Goal: Task Accomplishment & Management: Use online tool/utility

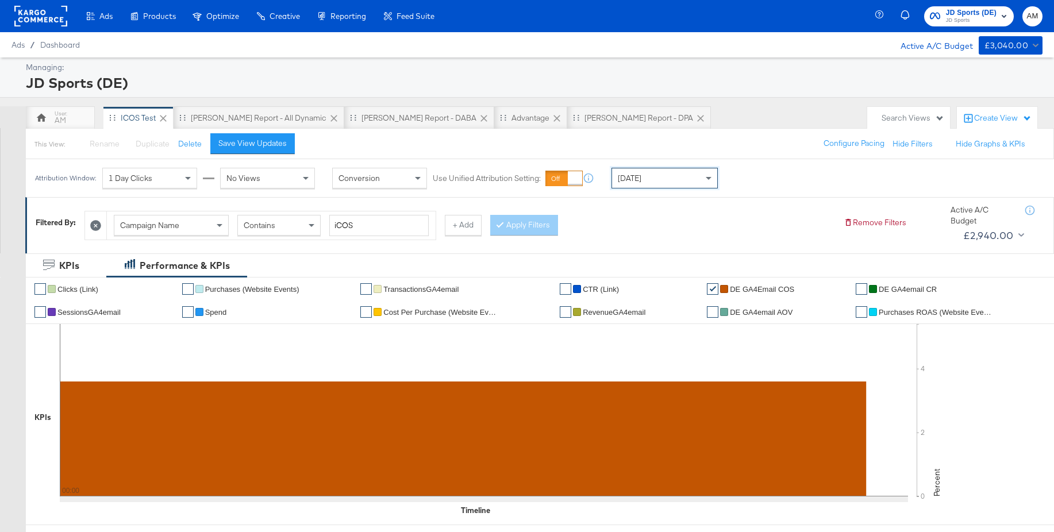
click at [207, 118] on div "SA - JD Report - All Dynamic" at bounding box center [259, 118] width 136 height 11
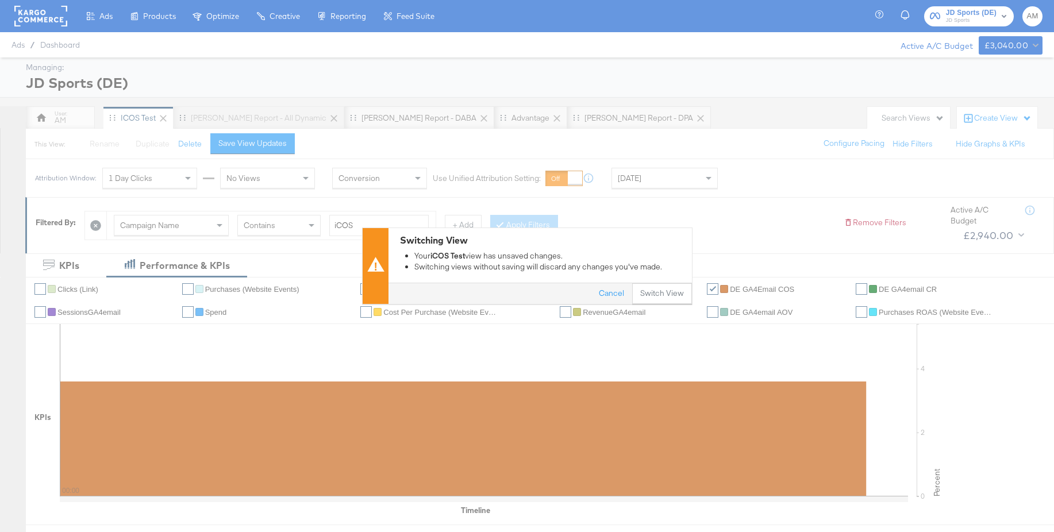
click at [644, 279] on div "Switching View Your iCOS Test view has unsaved changes. Switching views without…" at bounding box center [539, 255] width 303 height 55
click at [657, 289] on button "Switch View" at bounding box center [662, 294] width 60 height 21
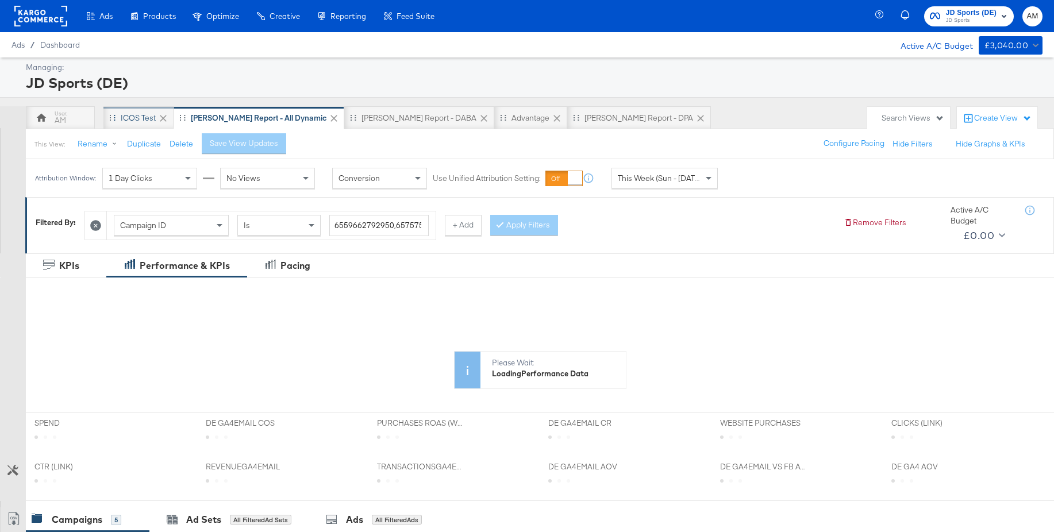
click at [152, 119] on div "iCOS Test" at bounding box center [138, 118] width 35 height 11
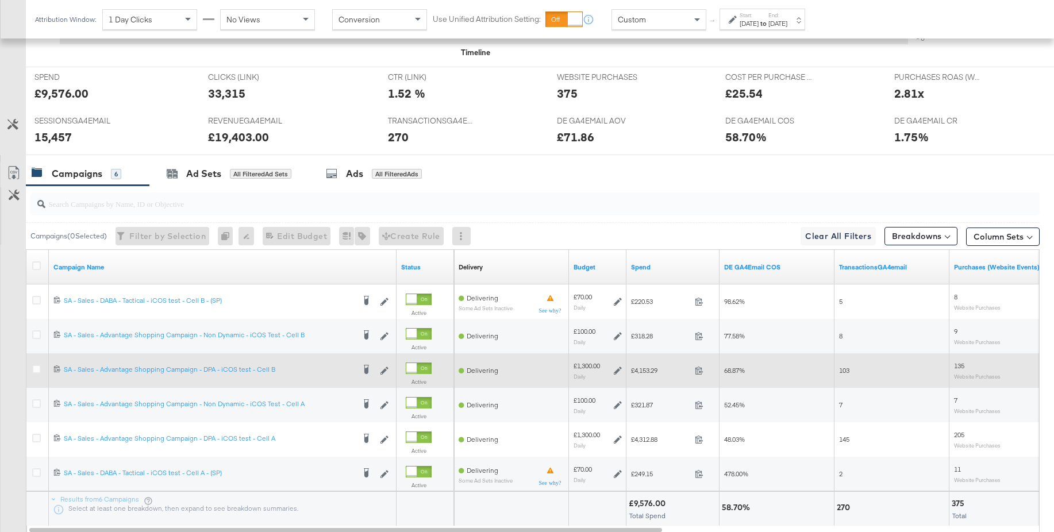
scroll to position [537, 0]
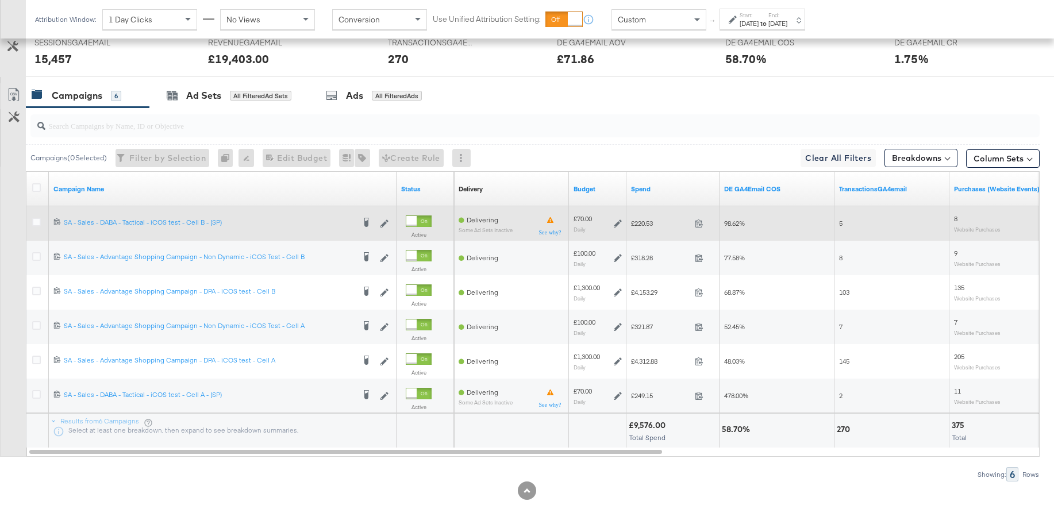
drag, startPoint x: 37, startPoint y: 223, endPoint x: 73, endPoint y: 234, distance: 37.1
click at [37, 223] on icon at bounding box center [36, 222] width 9 height 9
click at [0, 0] on input "checkbox" at bounding box center [0, 0] width 0 height 0
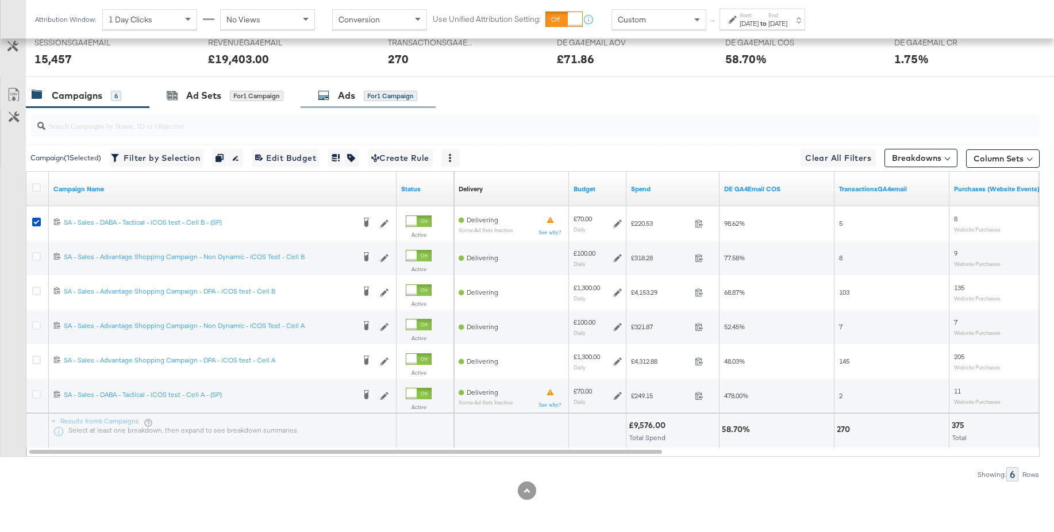
click at [346, 101] on div "Ads" at bounding box center [346, 95] width 17 height 13
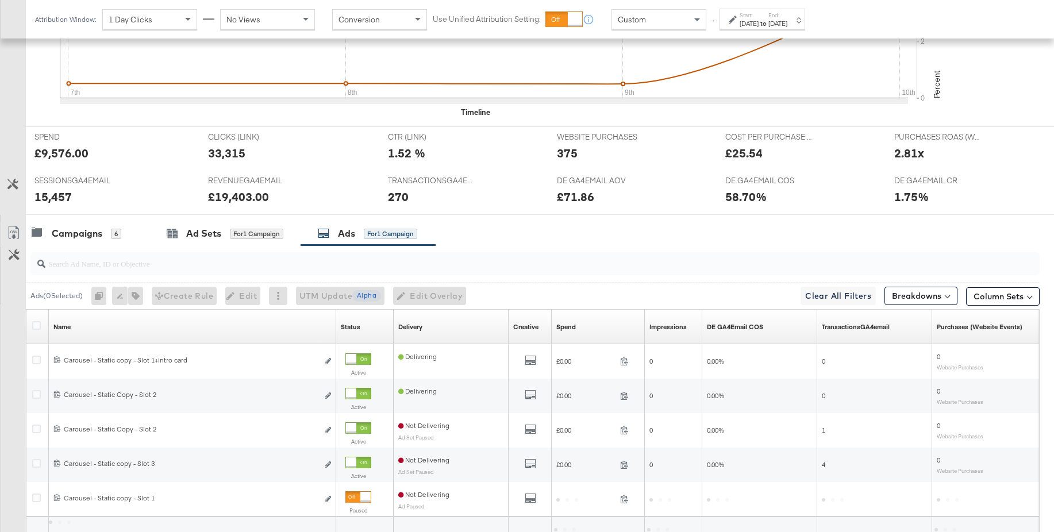
scroll to position [502, 0]
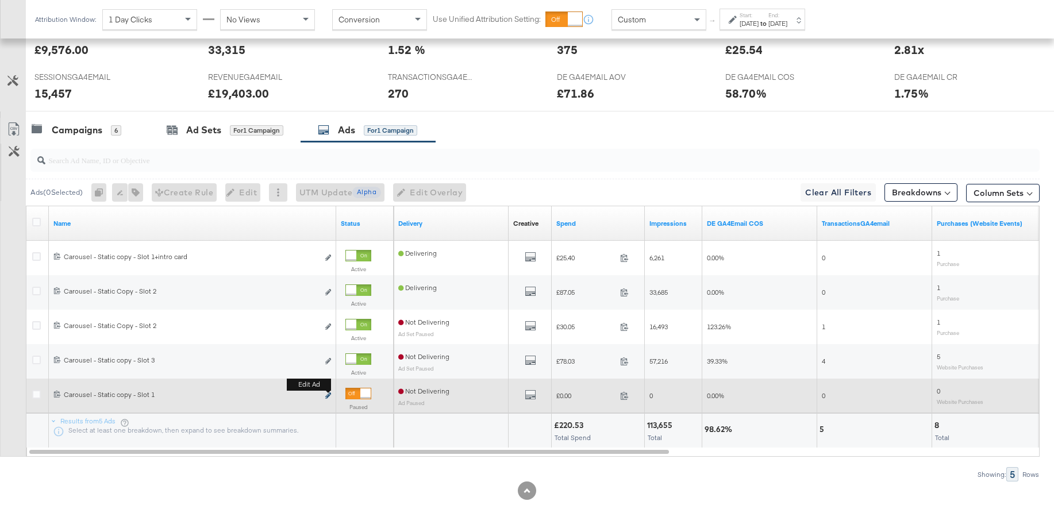
click at [328, 396] on icon "link" at bounding box center [328, 395] width 6 height 6
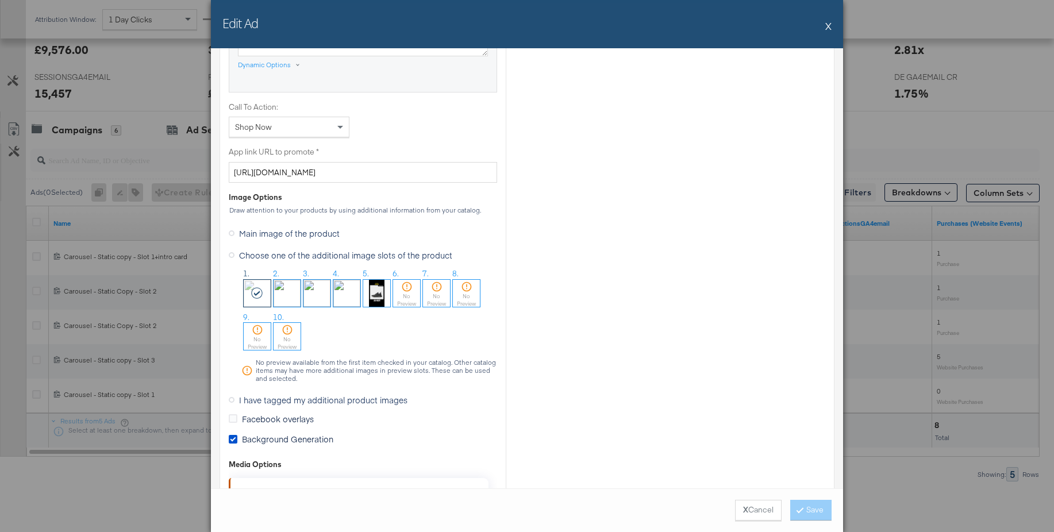
scroll to position [905, 0]
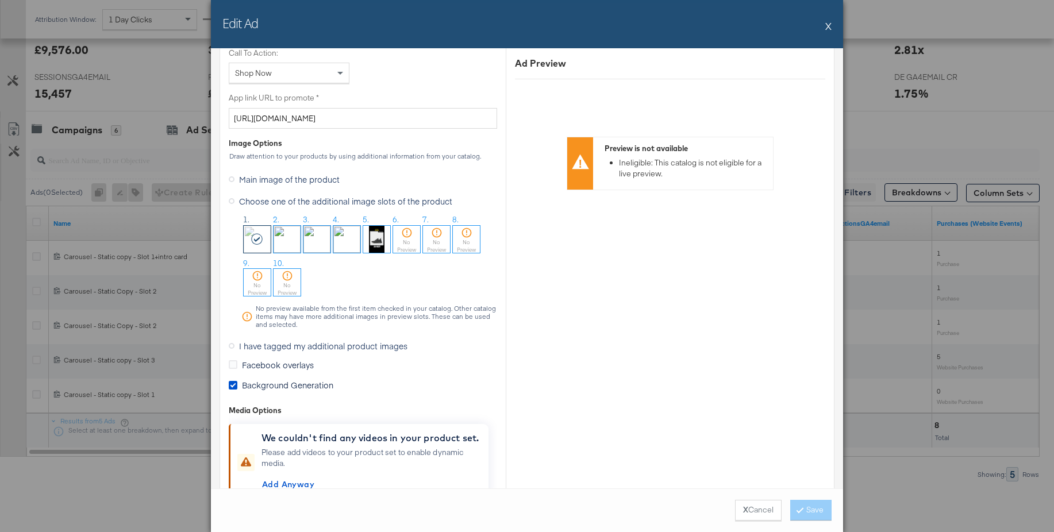
click at [233, 347] on icon at bounding box center [232, 346] width 6 height 6
click at [0, 0] on input "I have tagged my additional product images" at bounding box center [0, 0] width 0 height 0
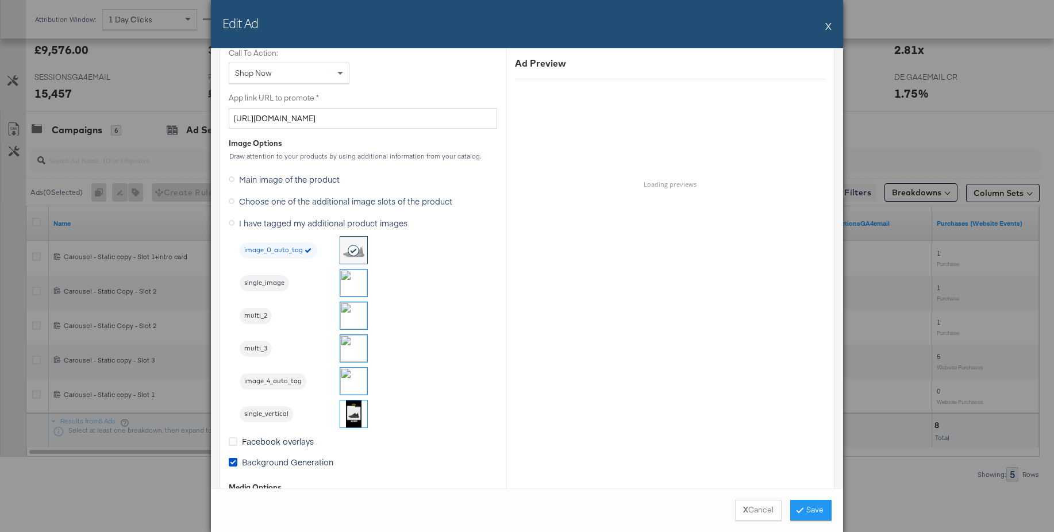
click at [349, 287] on img at bounding box center [353, 282] width 27 height 27
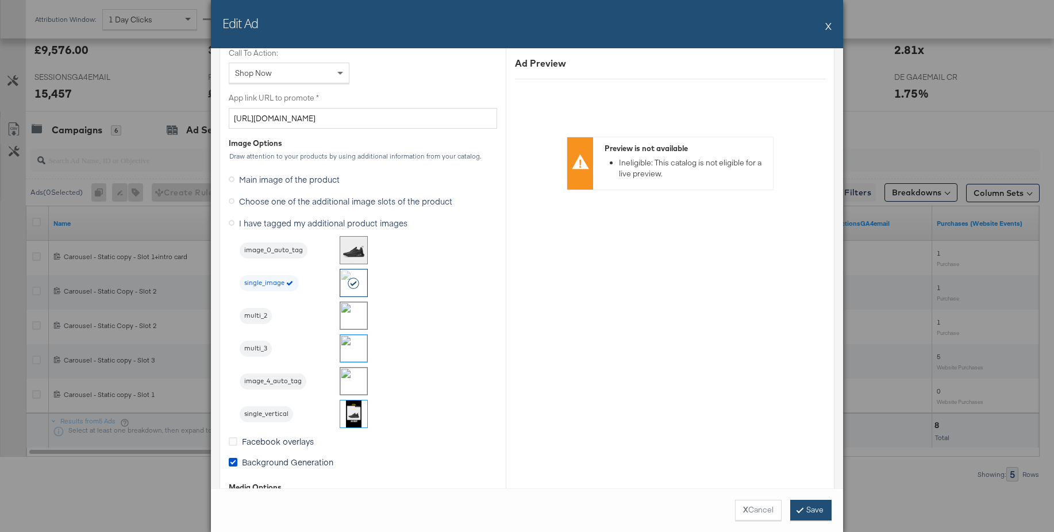
click at [804, 511] on button "Save" at bounding box center [810, 510] width 41 height 21
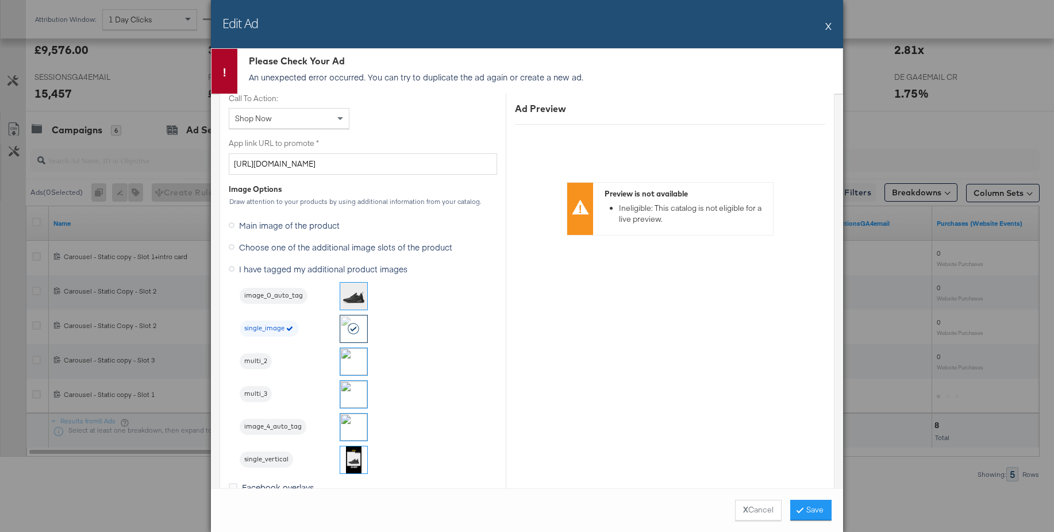
click at [829, 26] on button "X" at bounding box center [828, 25] width 6 height 23
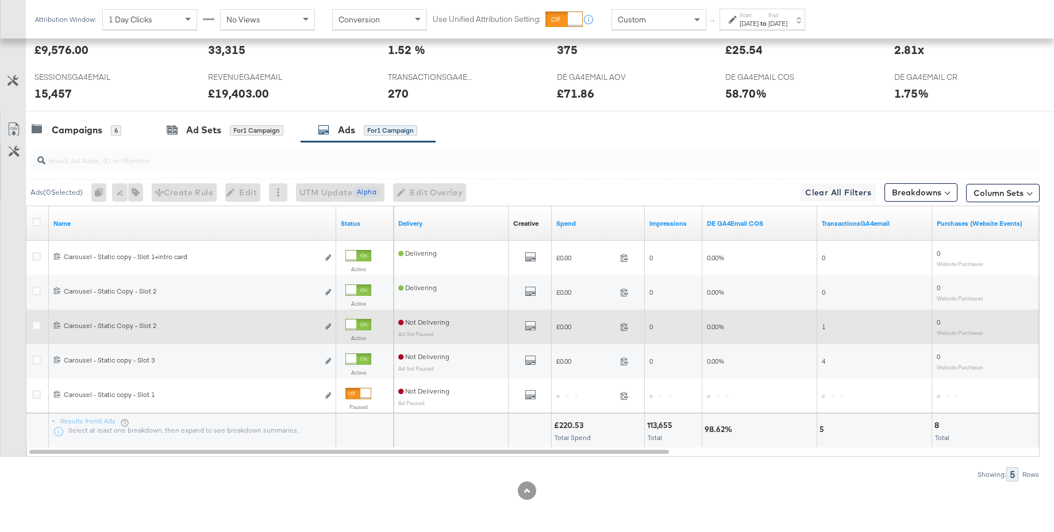
click at [331, 326] on div "6874891065950 Carousel - Static Copy - Slot 2 Carousel - Static Copy - Slot 2 E…" at bounding box center [192, 327] width 287 height 21
click at [329, 326] on icon "link" at bounding box center [328, 326] width 6 height 6
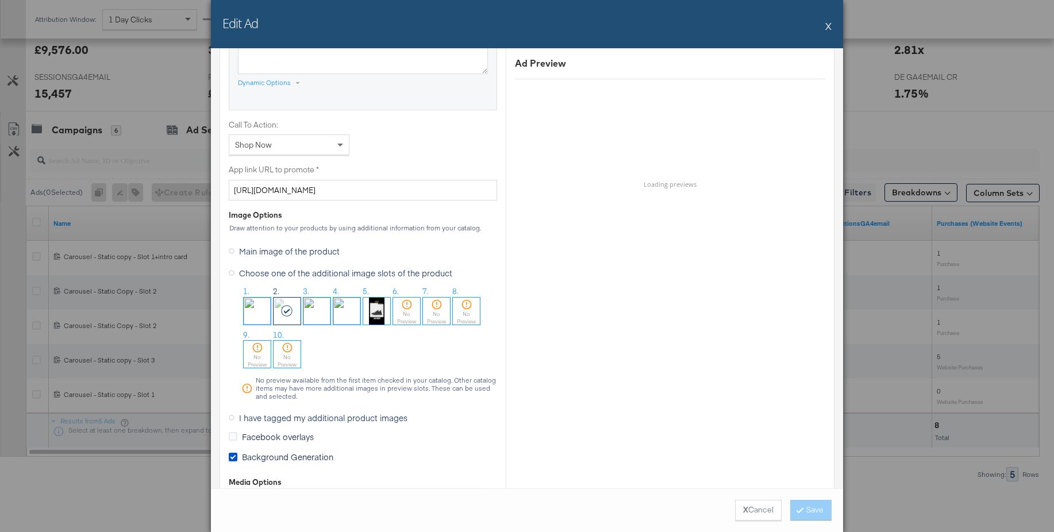
scroll to position [910, 0]
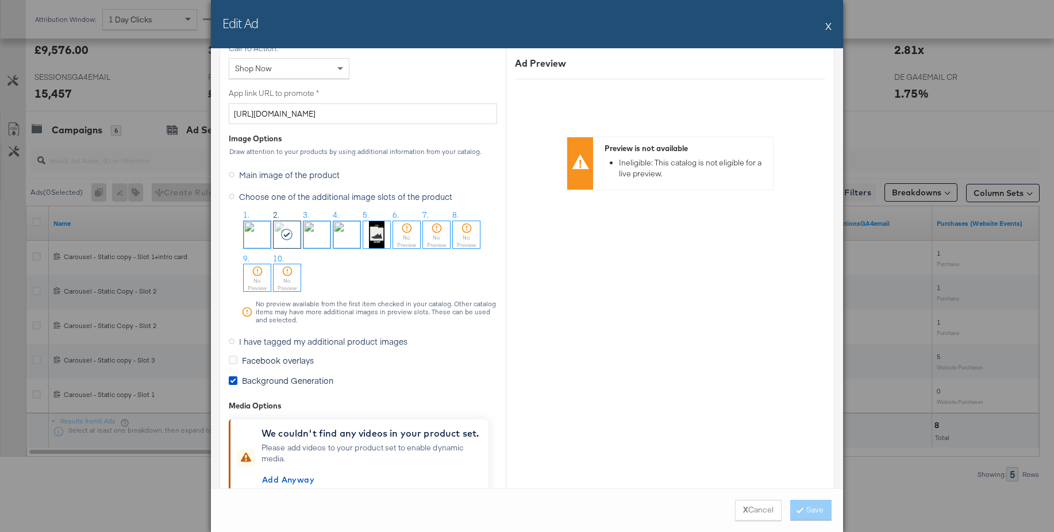
click at [232, 341] on icon at bounding box center [232, 341] width 6 height 6
click at [0, 0] on input "I have tagged my additional product images" at bounding box center [0, 0] width 0 height 0
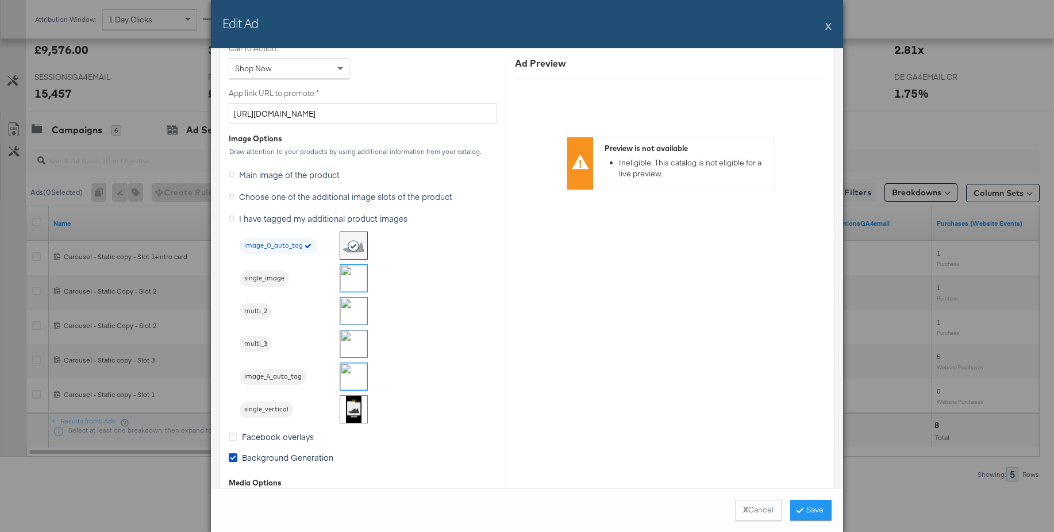
click at [358, 312] on img at bounding box center [353, 311] width 27 height 27
click at [809, 505] on button "Save" at bounding box center [810, 510] width 41 height 21
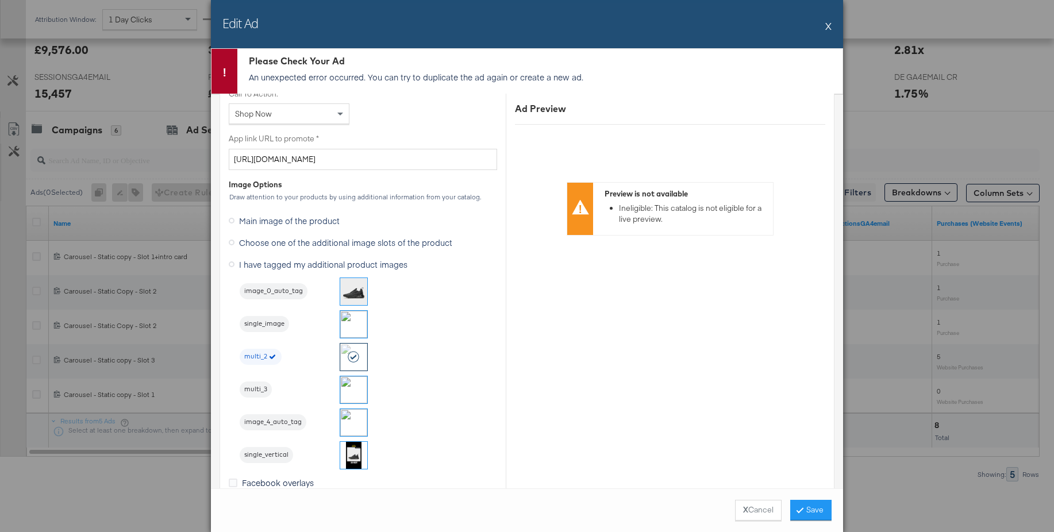
click at [828, 26] on button "X" at bounding box center [828, 25] width 6 height 23
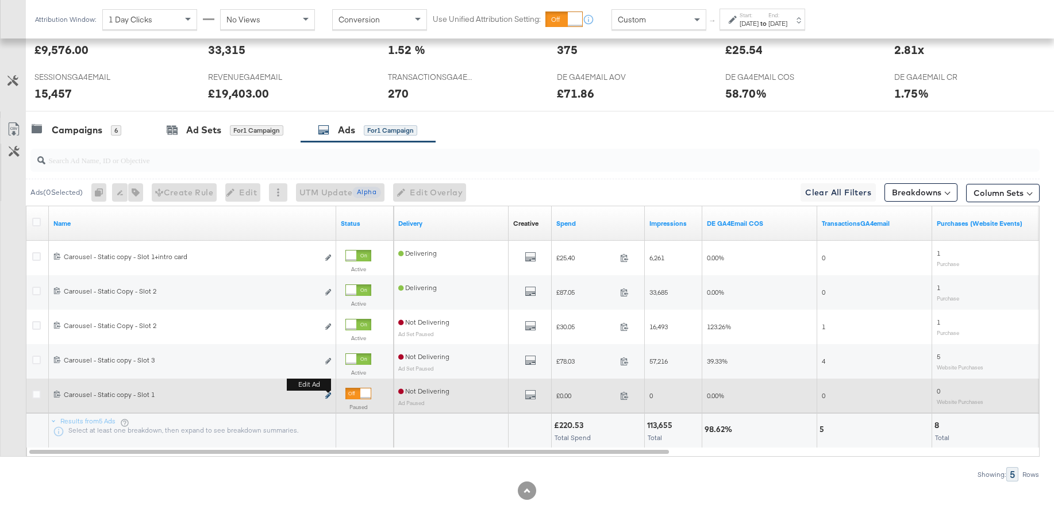
click at [328, 395] on icon "link" at bounding box center [328, 395] width 6 height 6
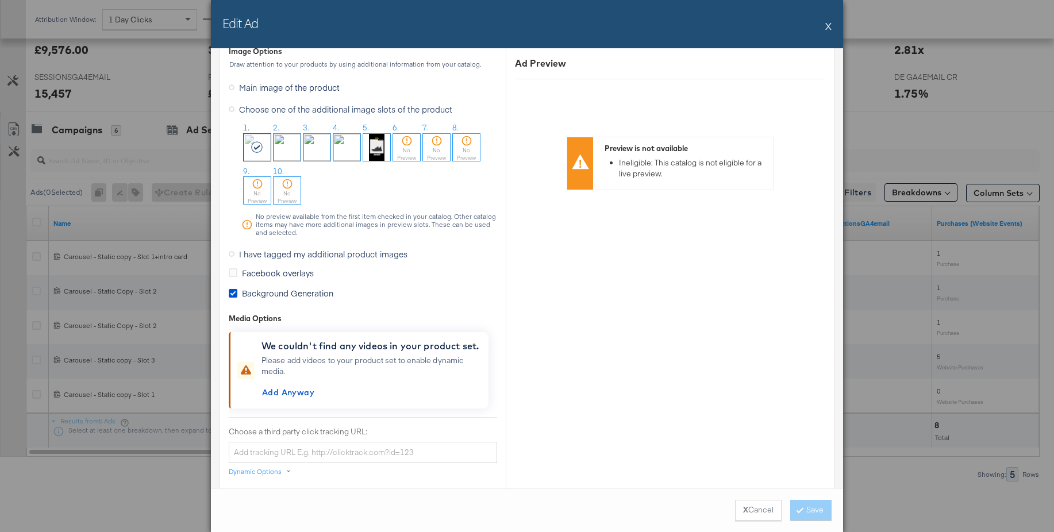
scroll to position [1050, 0]
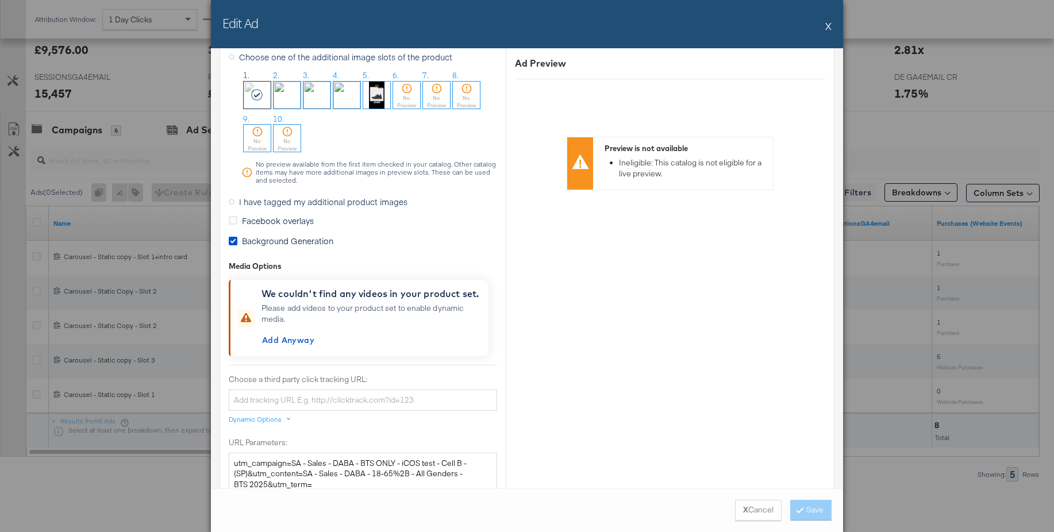
click at [232, 202] on icon at bounding box center [232, 202] width 6 height 6
click at [0, 0] on input "I have tagged my additional product images" at bounding box center [0, 0] width 0 height 0
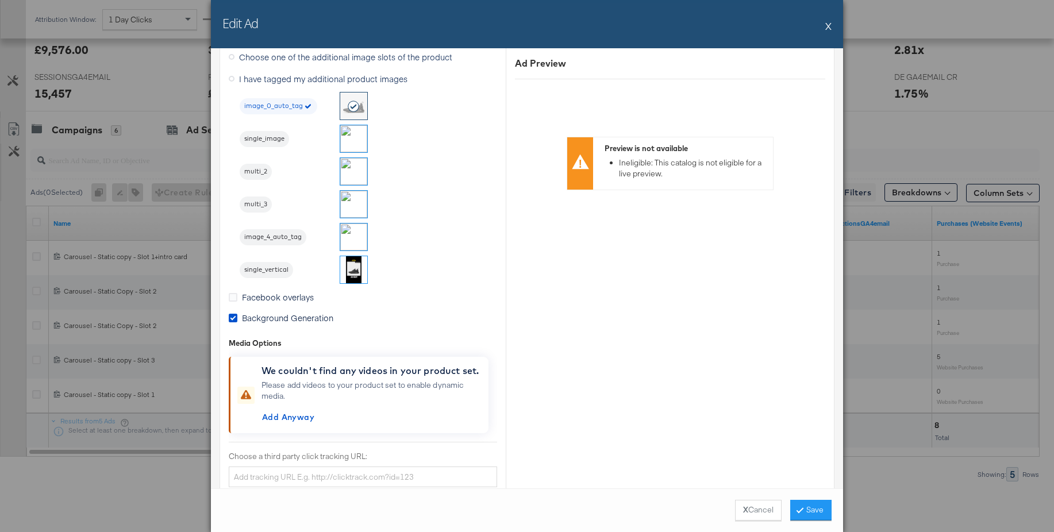
click at [352, 142] on img at bounding box center [353, 138] width 27 height 27
drag, startPoint x: 814, startPoint y: 507, endPoint x: 767, endPoint y: 514, distance: 47.5
click at [767, 514] on div "X Cancel Save" at bounding box center [527, 510] width 632 height 44
click at [811, 509] on button "Save" at bounding box center [810, 510] width 41 height 21
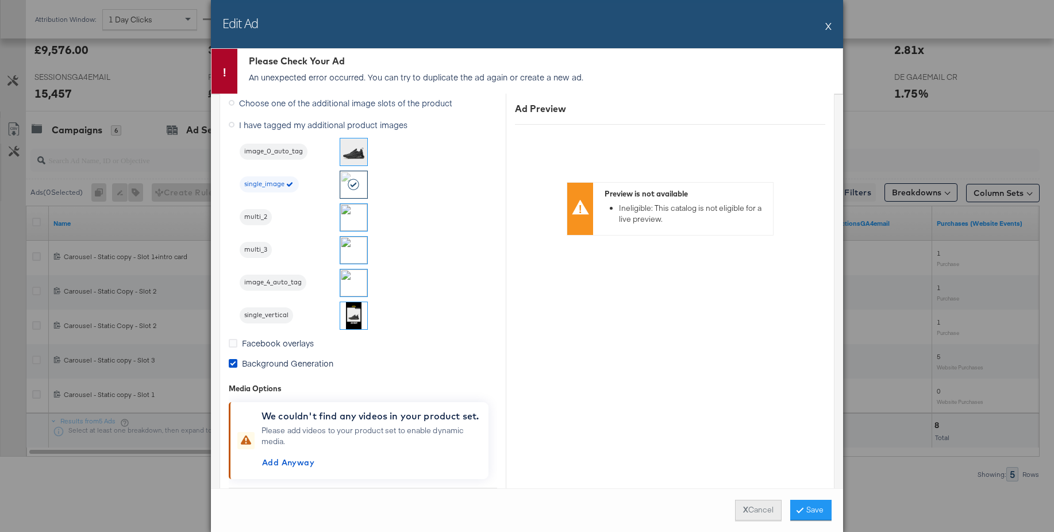
click at [751, 514] on button "X Cancel" at bounding box center [758, 510] width 47 height 21
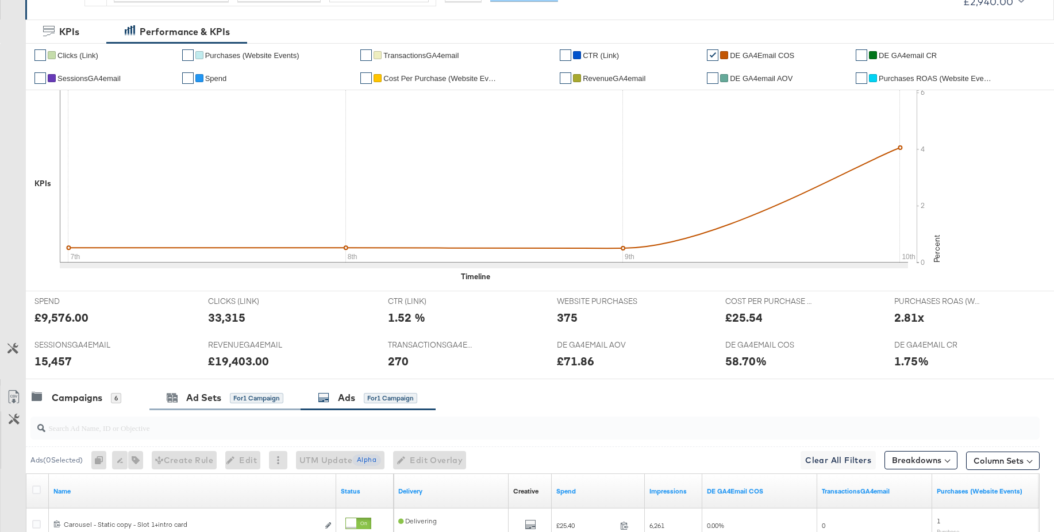
scroll to position [0, 0]
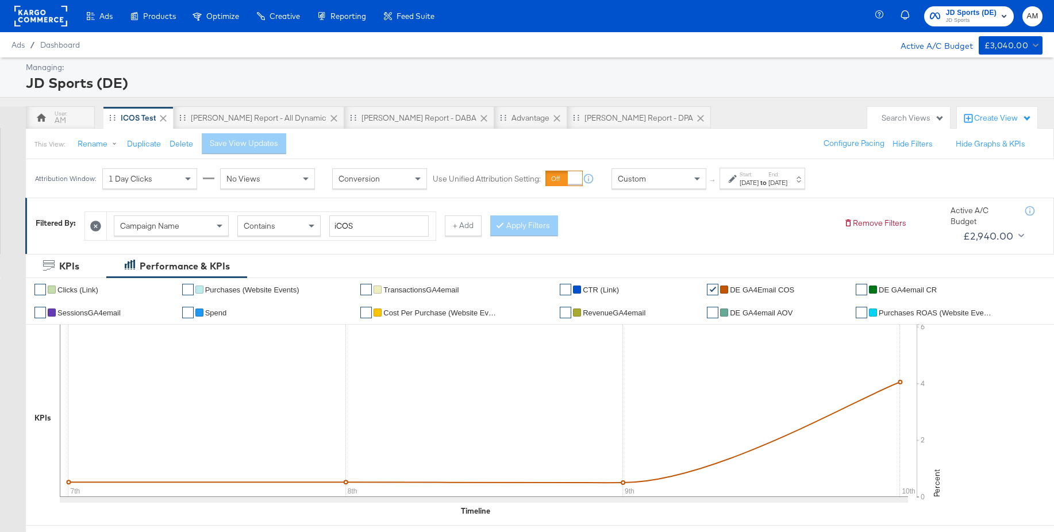
click at [45, 15] on rect at bounding box center [40, 16] width 53 height 21
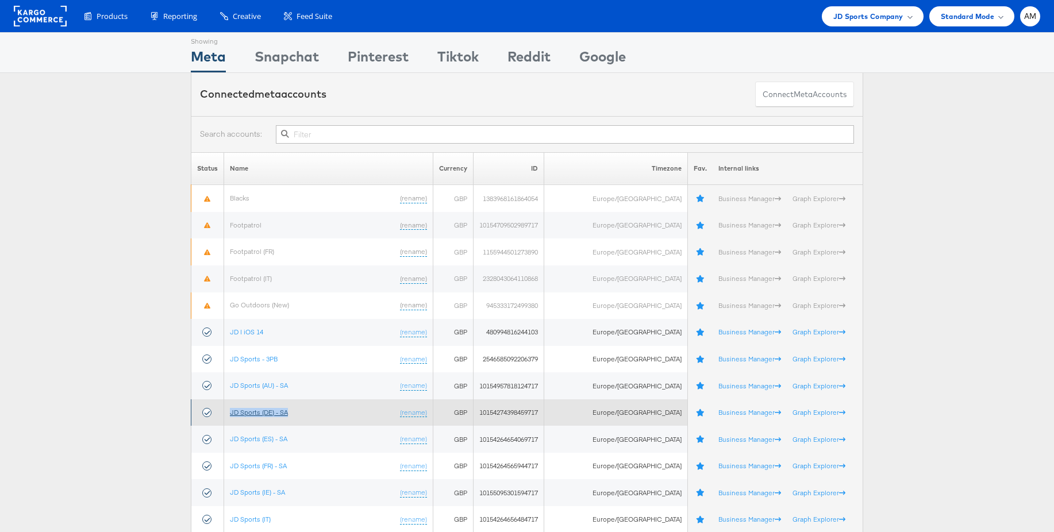
drag, startPoint x: 307, startPoint y: 411, endPoint x: 240, endPoint y: 411, distance: 67.2
click at [240, 411] on td "JD Sports (DE) - SA (rename)" at bounding box center [328, 412] width 209 height 27
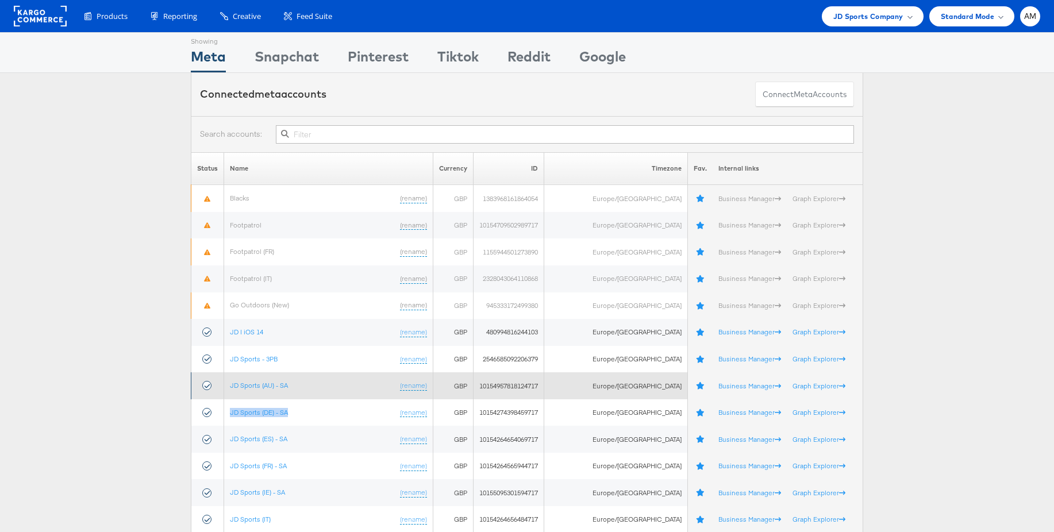
copy link "JD Sports (DE) - SA"
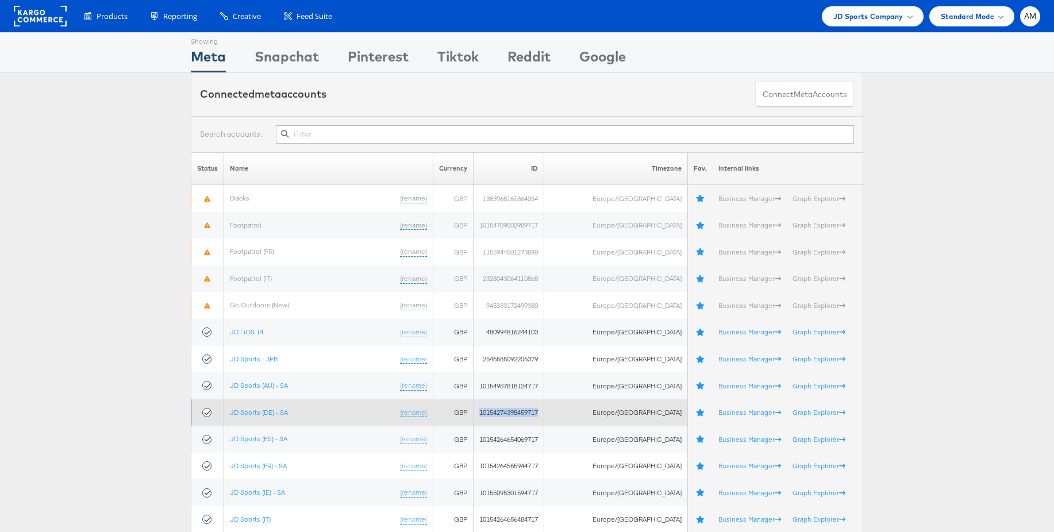
drag, startPoint x: 565, startPoint y: 411, endPoint x: 508, endPoint y: 414, distance: 57.0
click at [502, 412] on td "10154274398459717" at bounding box center [508, 412] width 71 height 27
copy td "10154274398459717"
click at [263, 410] on link "JD Sports (DE) - SA" at bounding box center [259, 412] width 58 height 9
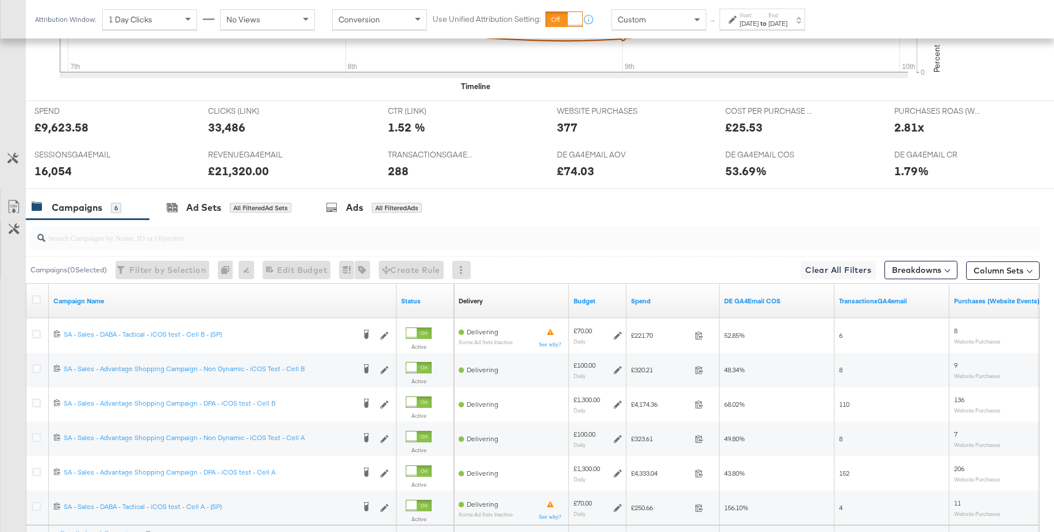
scroll to position [537, 0]
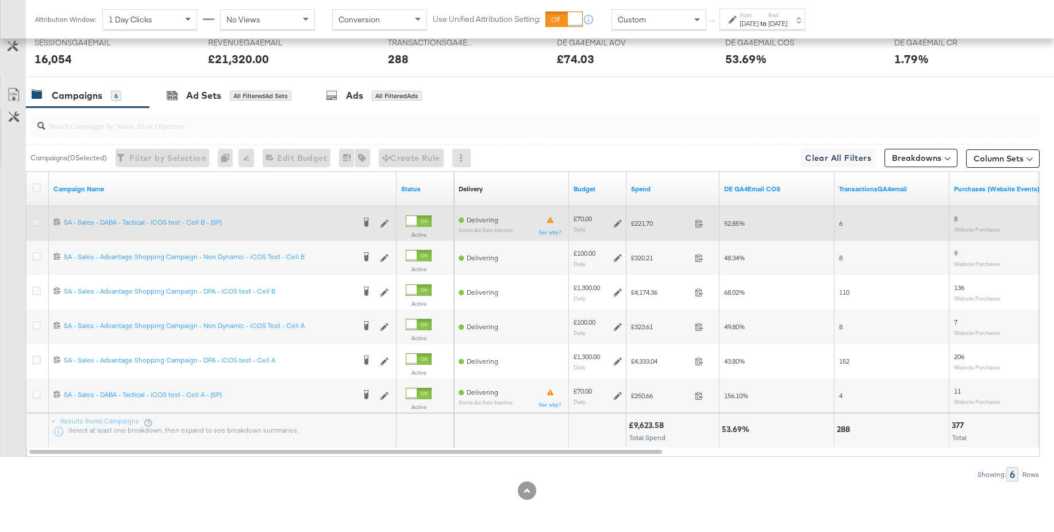
click at [33, 222] on icon at bounding box center [36, 222] width 9 height 9
click at [0, 0] on input "checkbox" at bounding box center [0, 0] width 0 height 0
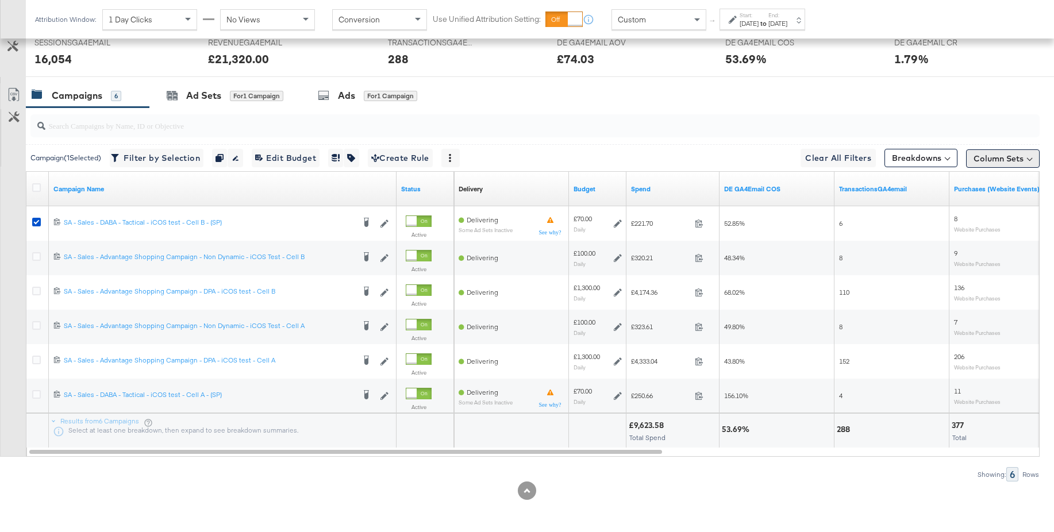
click at [998, 161] on button "Column Sets" at bounding box center [1003, 158] width 74 height 18
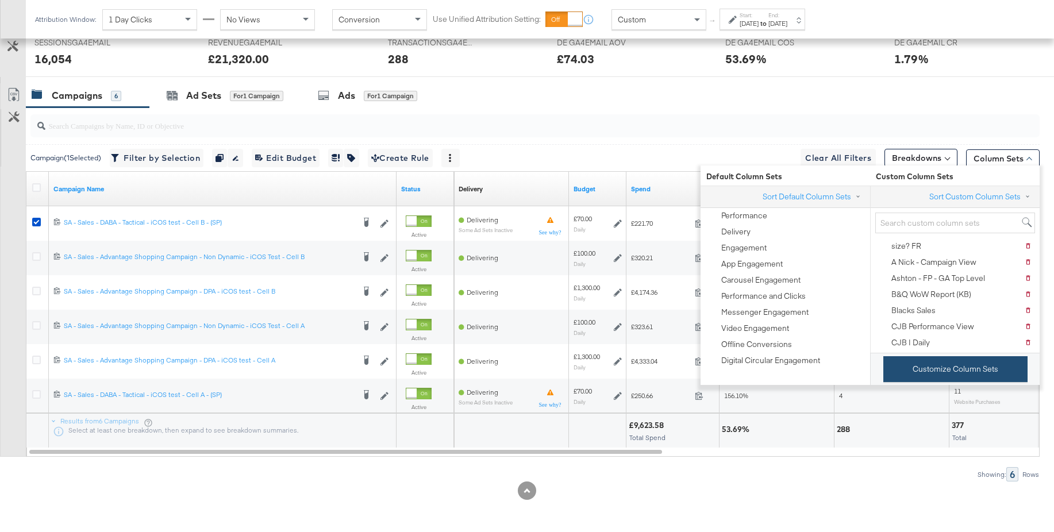
click at [940, 363] on button "Customize Column Sets" at bounding box center [955, 369] width 144 height 26
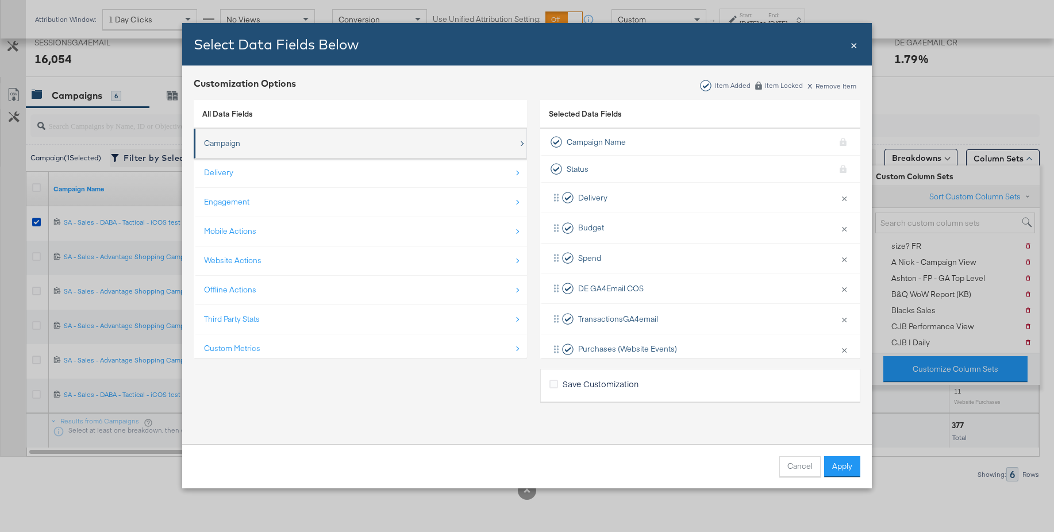
click at [237, 146] on div "Campaign" at bounding box center [222, 143] width 36 height 11
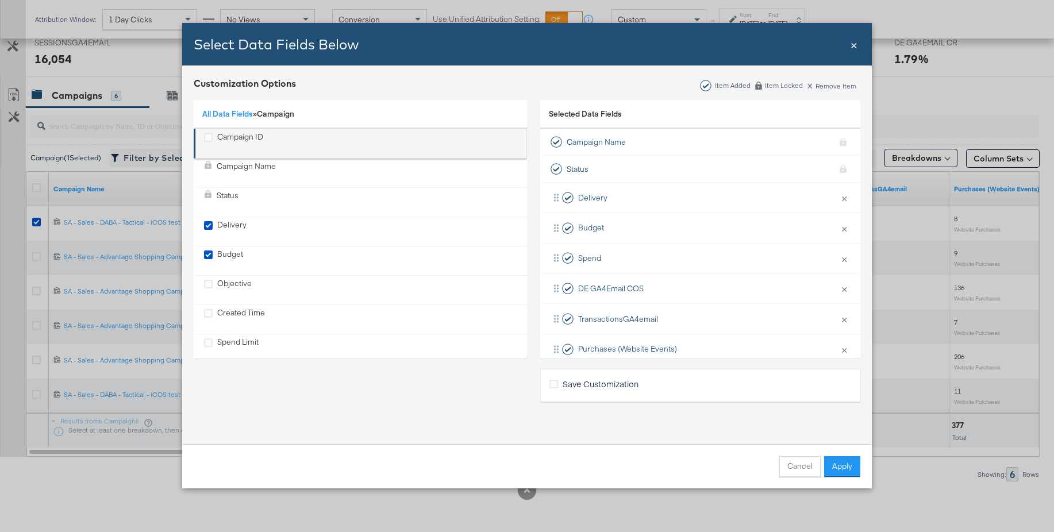
click at [242, 132] on div "Campaign ID" at bounding box center [240, 144] width 46 height 24
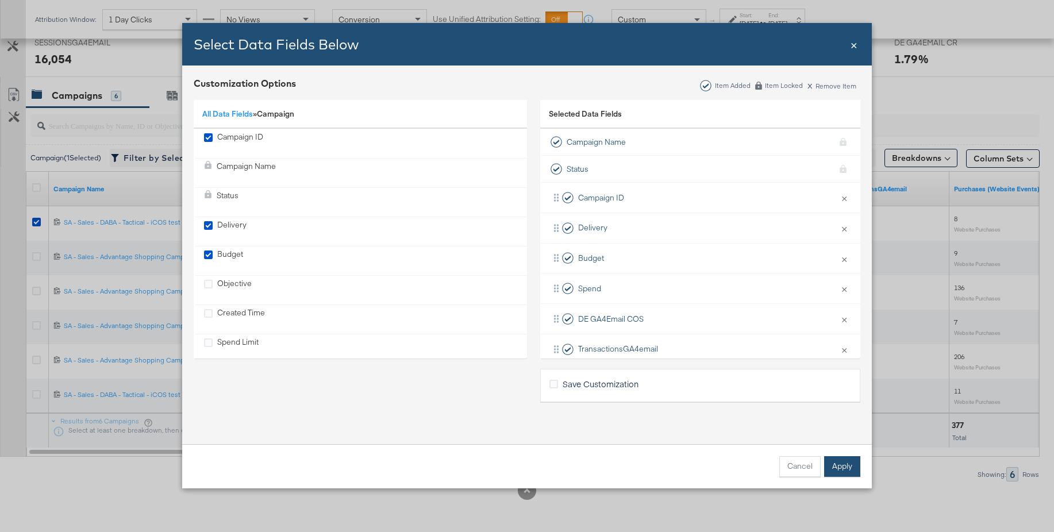
click at [847, 467] on button "Apply" at bounding box center [842, 466] width 36 height 21
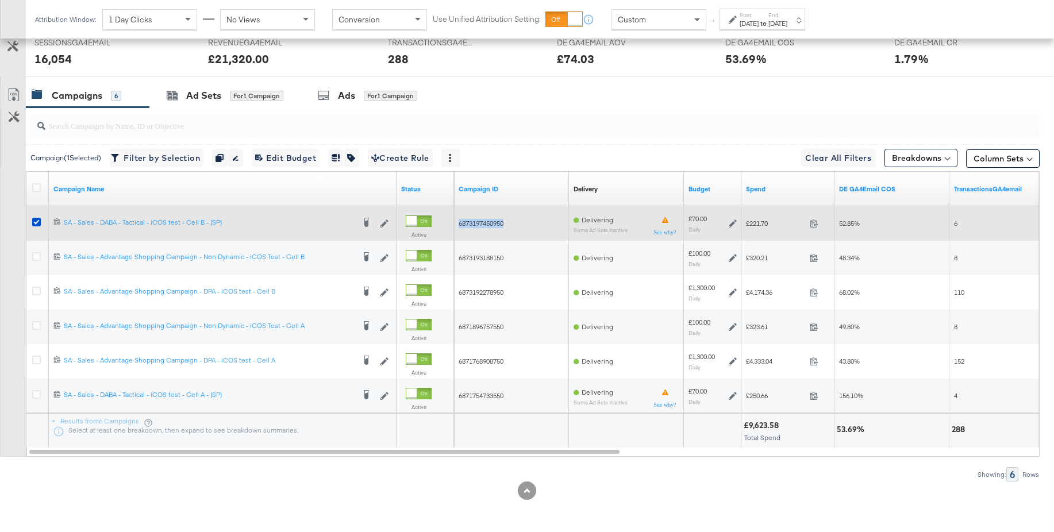
drag, startPoint x: 513, startPoint y: 225, endPoint x: 460, endPoint y: 224, distance: 53.4
click at [460, 224] on div "6873197450950" at bounding box center [511, 223] width 106 height 9
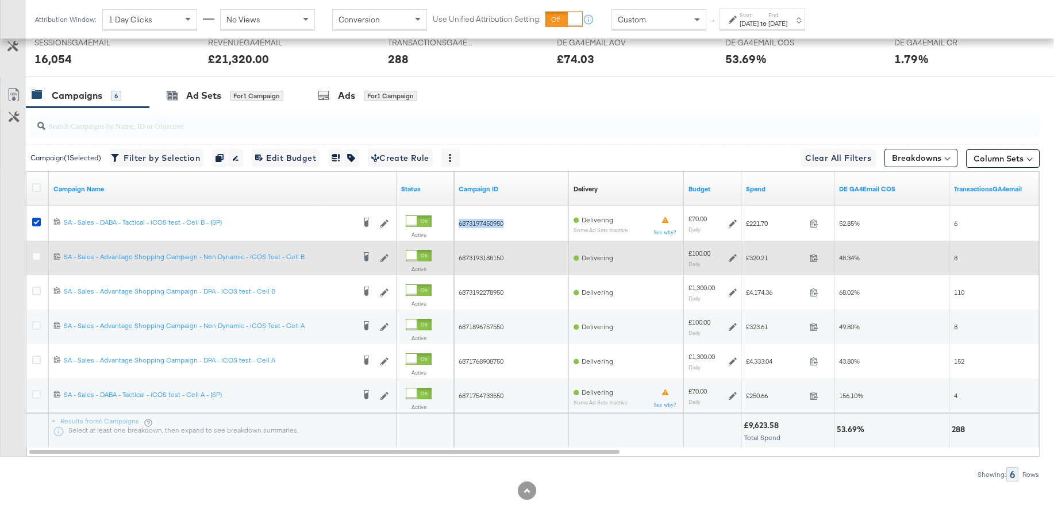
copy span "6873197450950"
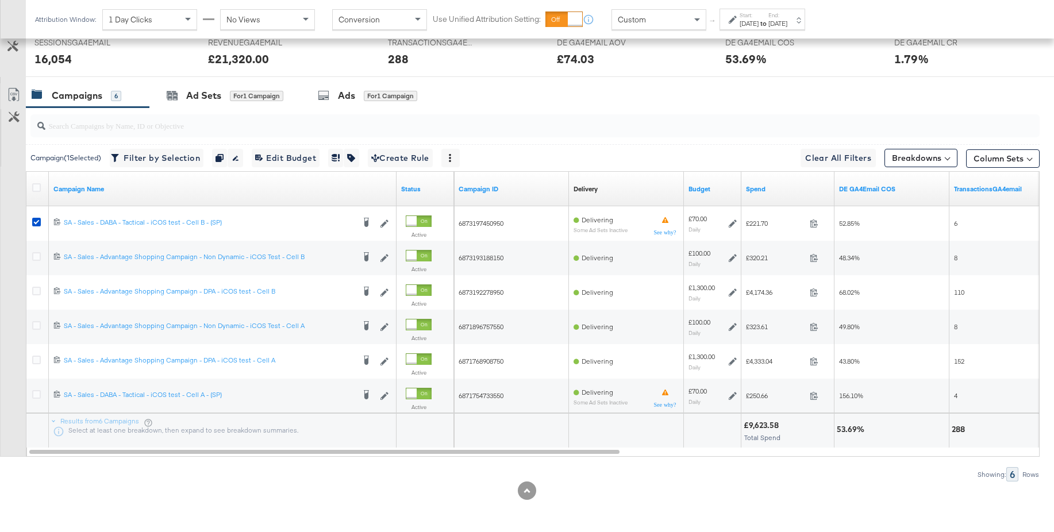
drag, startPoint x: 337, startPoint y: 94, endPoint x: 361, endPoint y: 106, distance: 27.0
click at [337, 94] on div "Ads for 1 Campaign" at bounding box center [367, 95] width 99 height 13
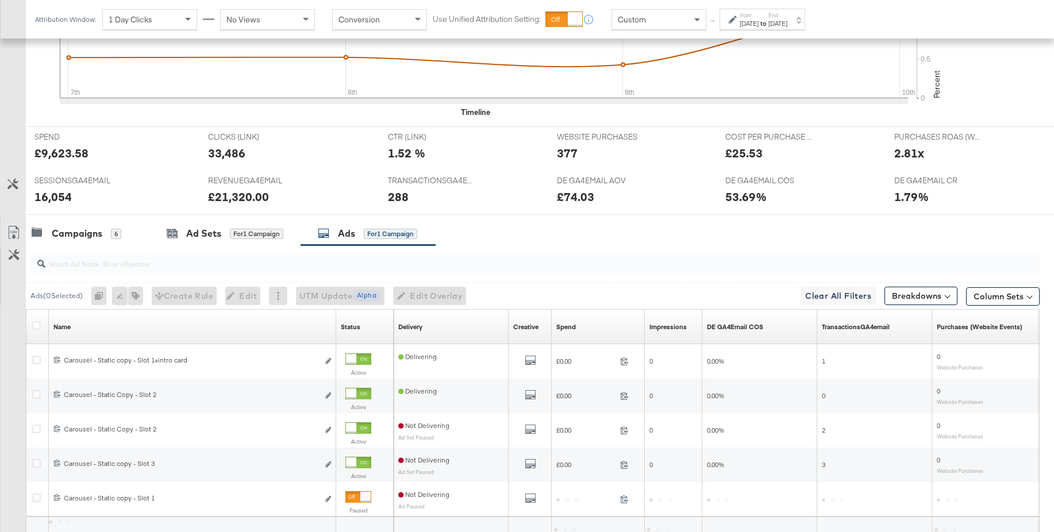
scroll to position [502, 0]
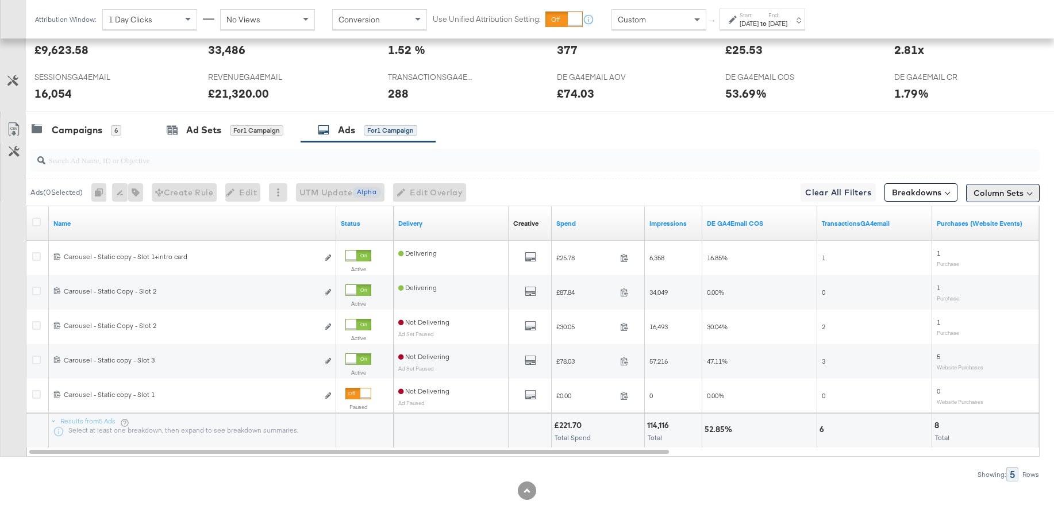
click at [986, 198] on button "Column Sets" at bounding box center [1003, 193] width 74 height 18
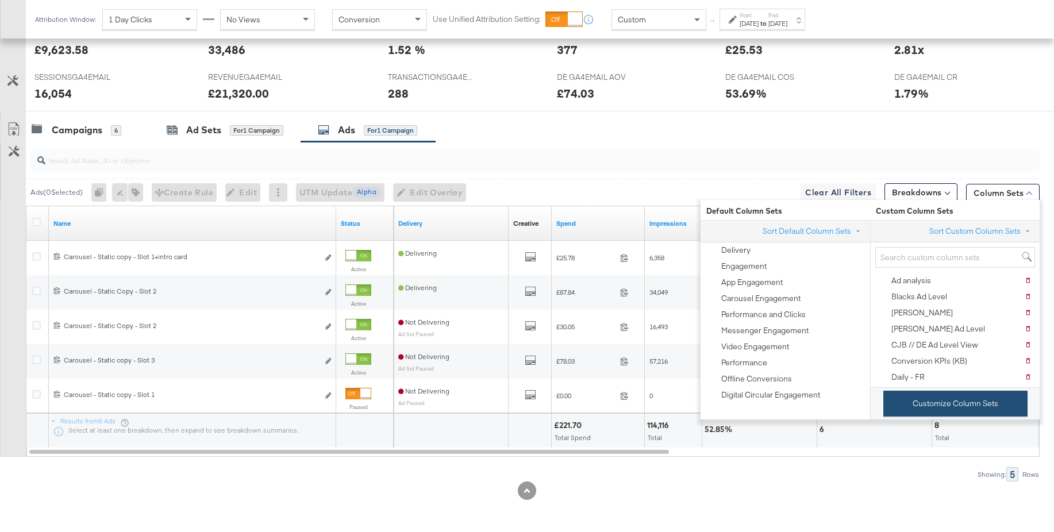
click at [925, 404] on button "Customize Column Sets" at bounding box center [955, 404] width 144 height 26
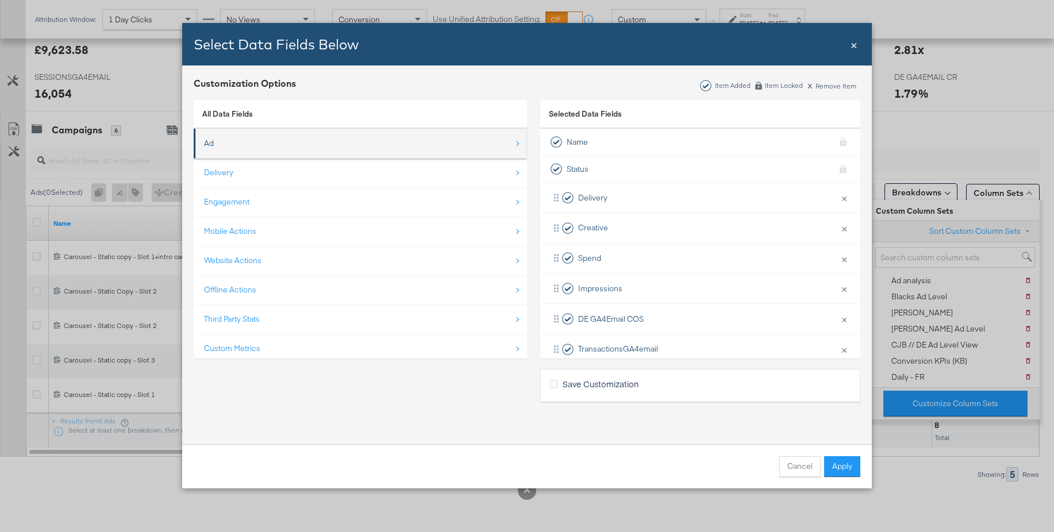
click at [203, 144] on li "Ad" at bounding box center [360, 144] width 333 height 30
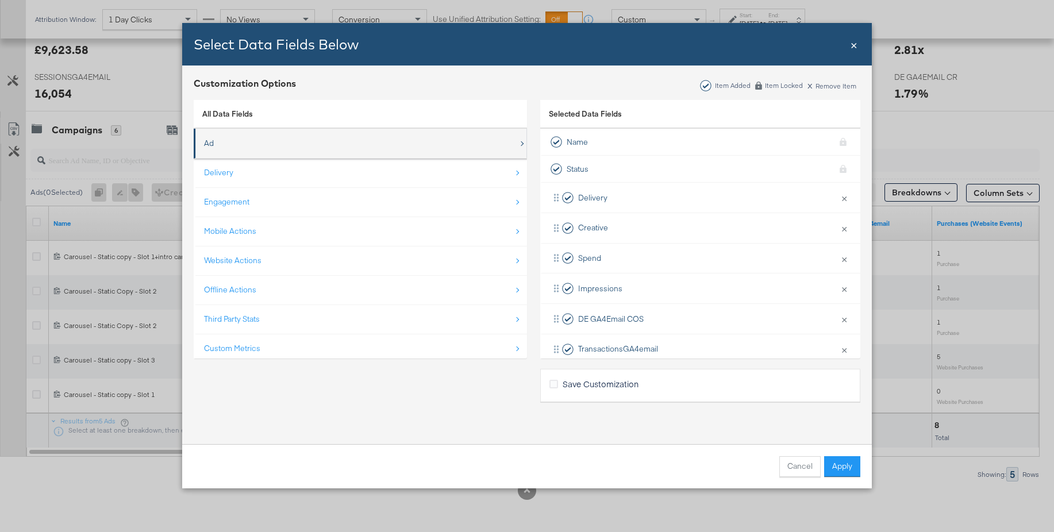
click at [211, 142] on div "Ad" at bounding box center [209, 143] width 10 height 11
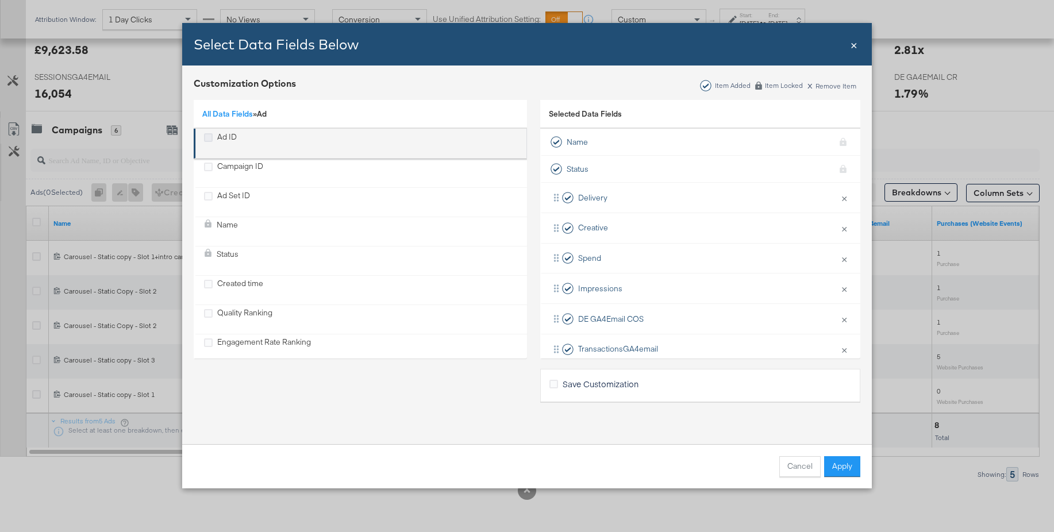
click at [207, 140] on icon "Ad ID" at bounding box center [208, 137] width 9 height 9
click at [0, 0] on input "Ad ID" at bounding box center [0, 0] width 0 height 0
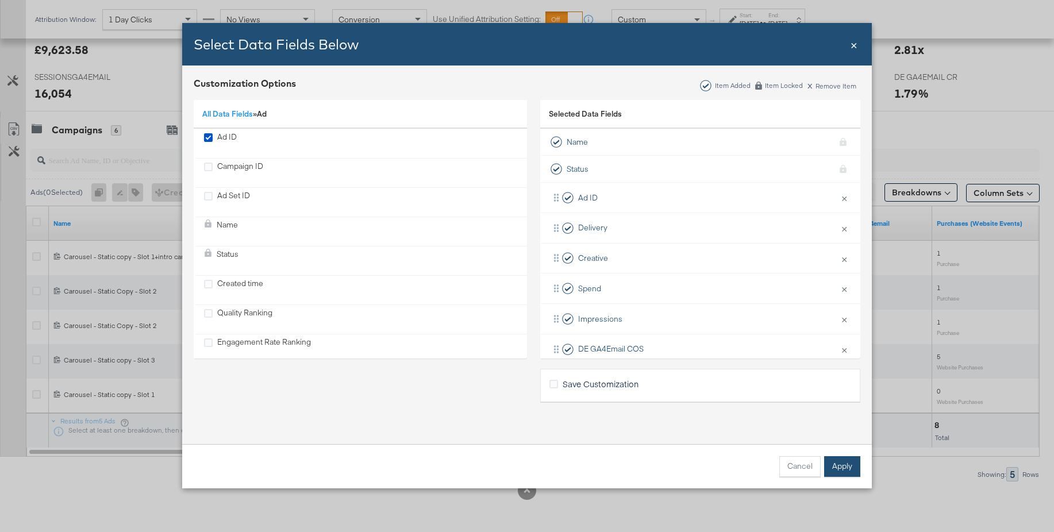
click at [851, 461] on button "Apply" at bounding box center [842, 466] width 36 height 21
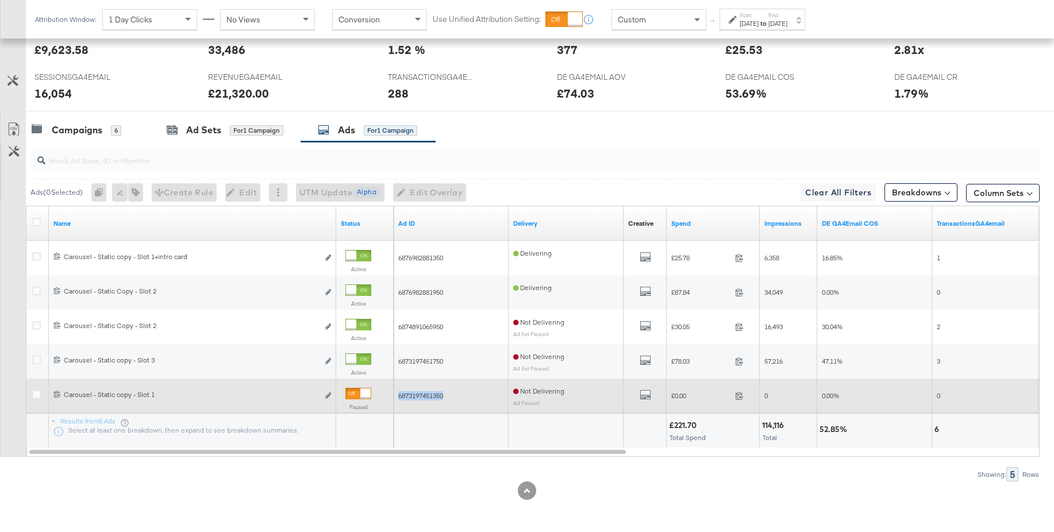
drag, startPoint x: 452, startPoint y: 396, endPoint x: 398, endPoint y: 392, distance: 54.1
click at [398, 392] on div "6873197451350" at bounding box center [451, 395] width 106 height 9
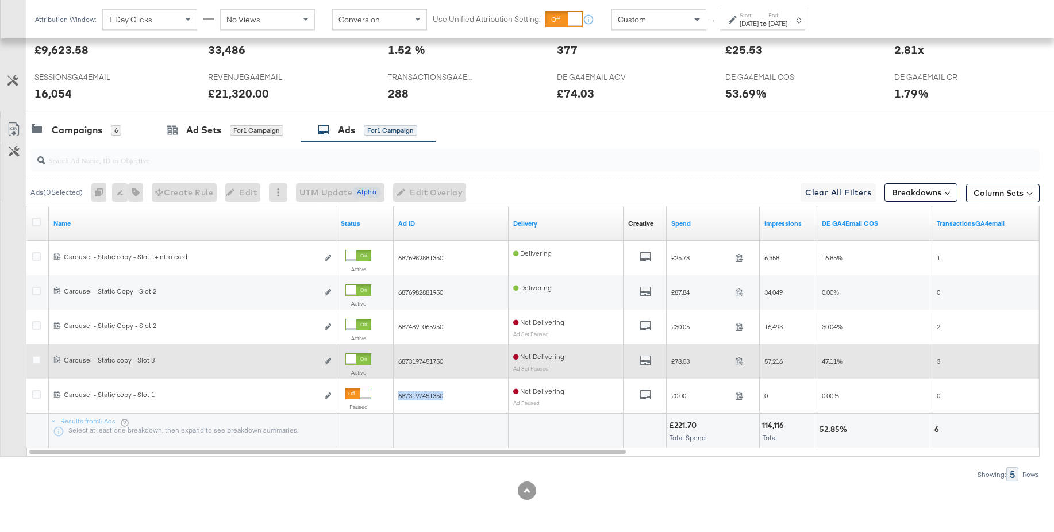
copy span "6873197451350"
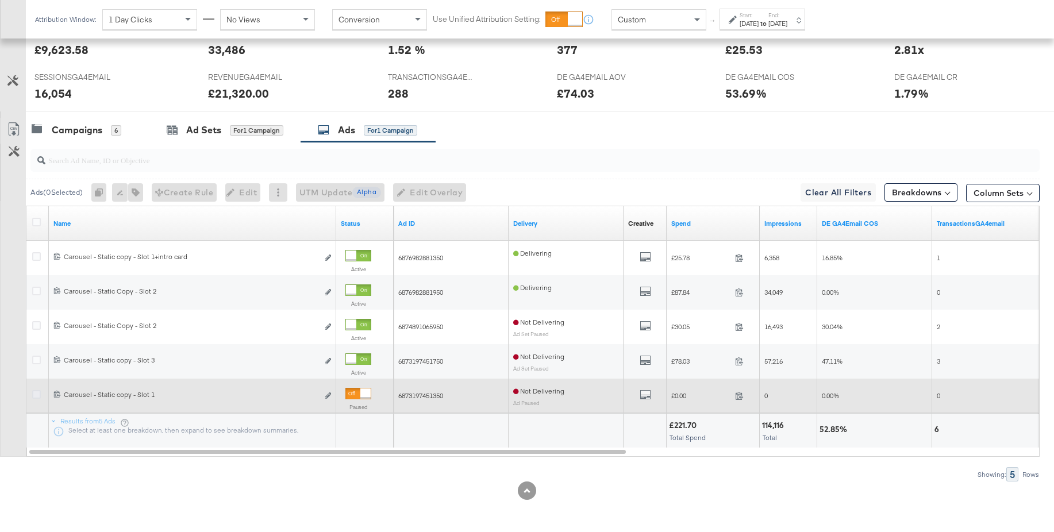
click at [37, 396] on icon at bounding box center [36, 394] width 9 height 9
click at [0, 0] on input "checkbox" at bounding box center [0, 0] width 0 height 0
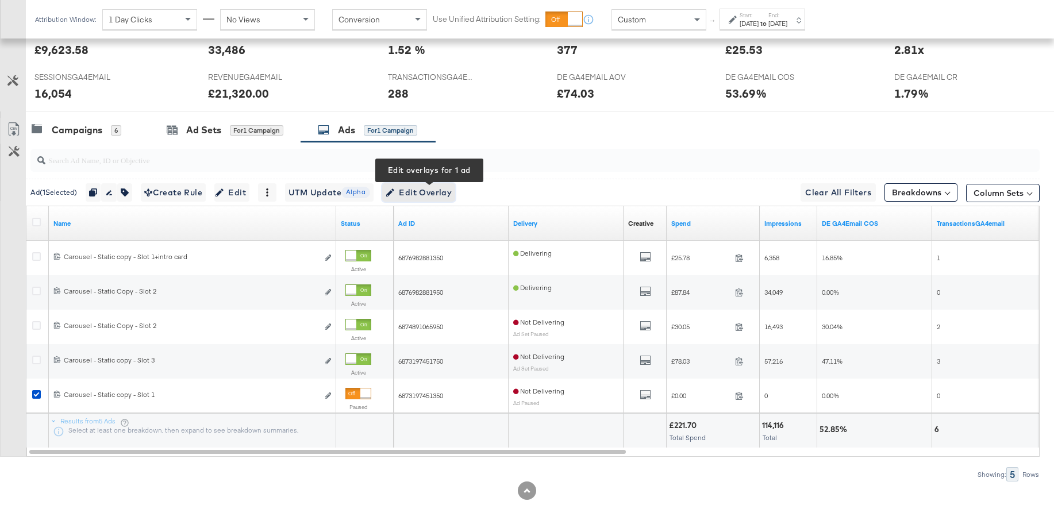
click at [431, 194] on span "Edit Overlay Edit overlays for 1 ad" at bounding box center [418, 193] width 66 height 14
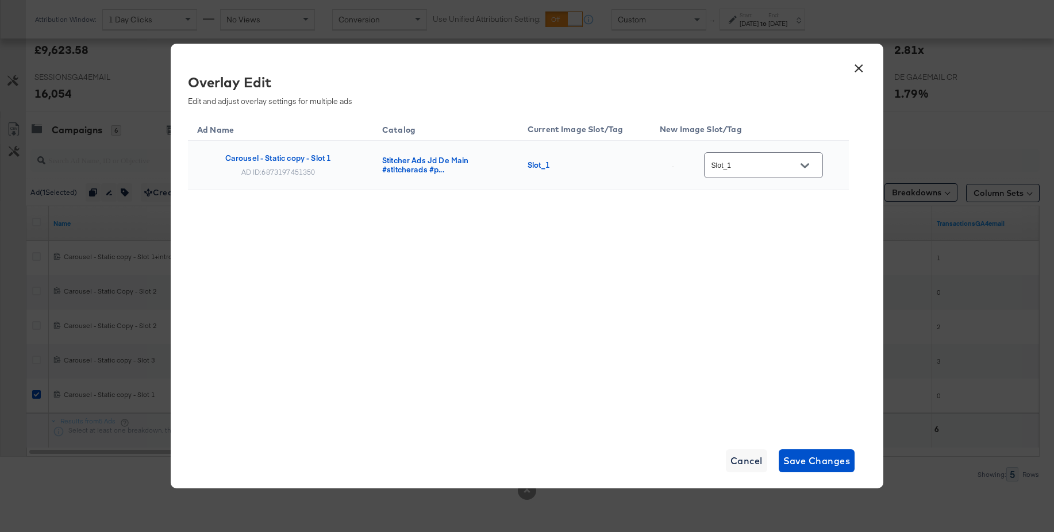
click at [743, 172] on input "Slot_1" at bounding box center [754, 165] width 91 height 13
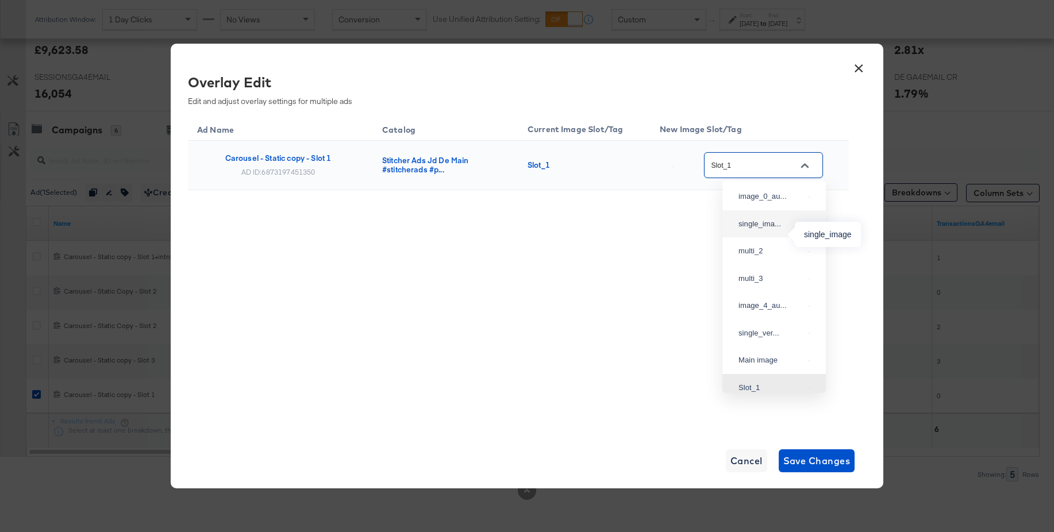
click at [755, 230] on div "single_ima..." at bounding box center [770, 223] width 65 height 11
type input "single_image"
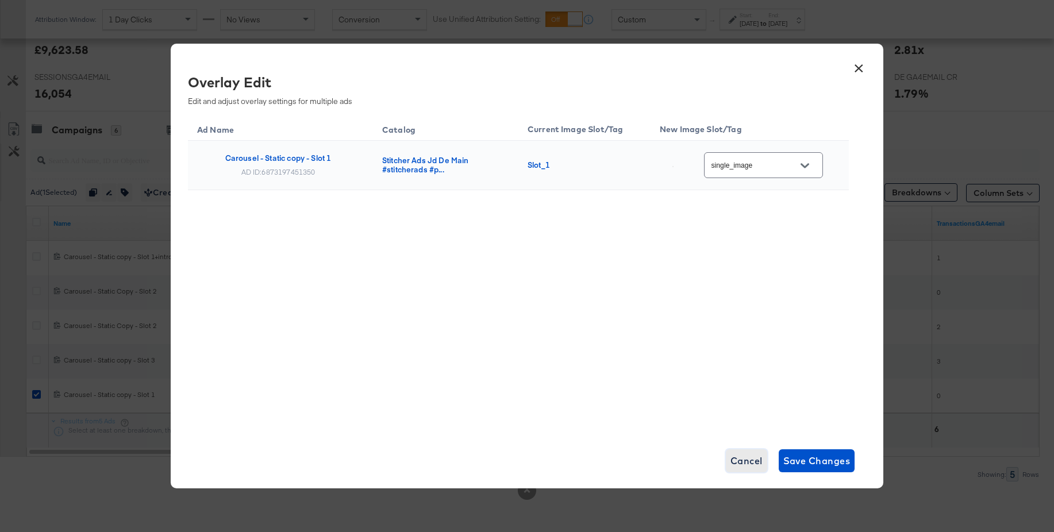
click at [739, 463] on span "Cancel" at bounding box center [746, 461] width 32 height 16
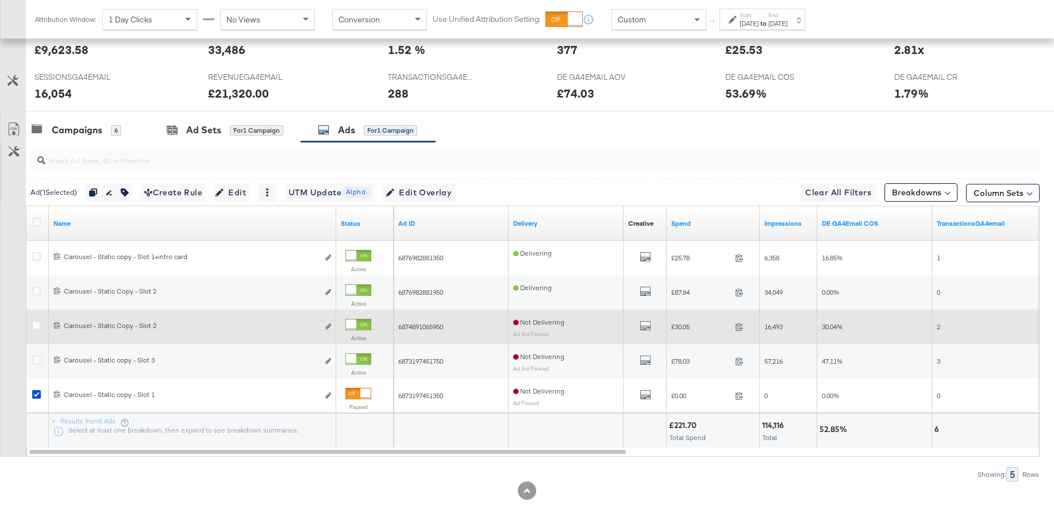
scroll to position [502, 0]
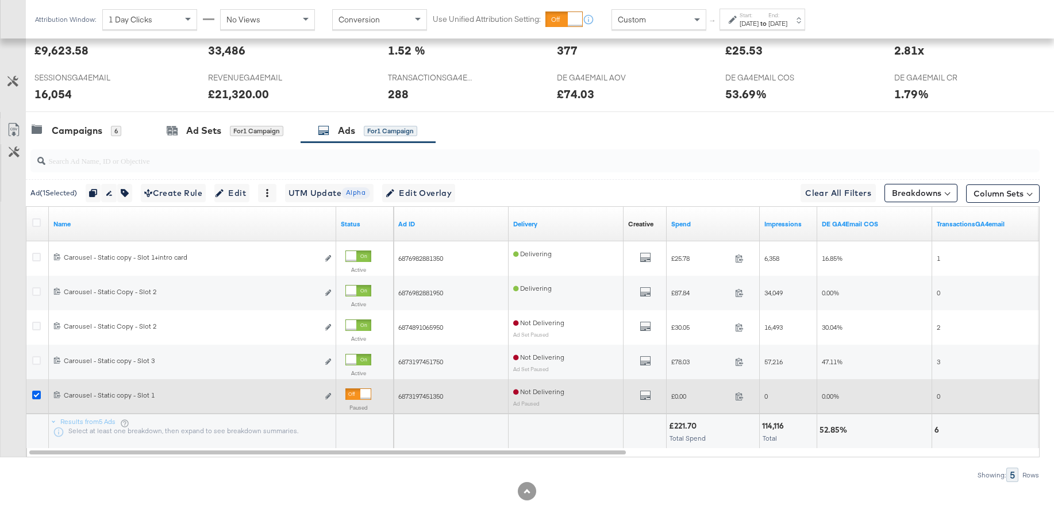
click at [37, 397] on icon at bounding box center [36, 395] width 9 height 9
click at [0, 0] on input "checkbox" at bounding box center [0, 0] width 0 height 0
click at [38, 395] on icon at bounding box center [36, 395] width 9 height 9
click at [0, 0] on input "checkbox" at bounding box center [0, 0] width 0 height 0
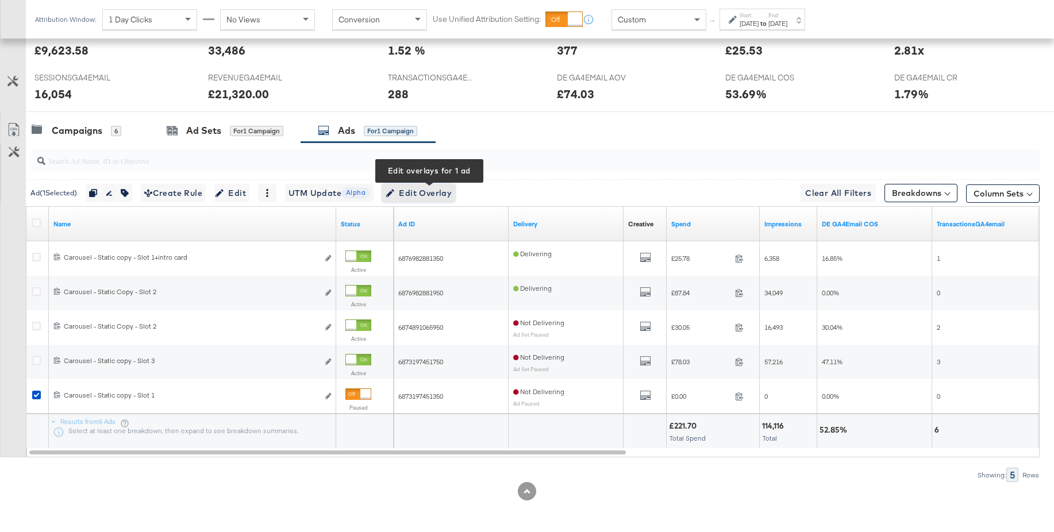
click at [426, 195] on span "Edit Overlay Edit overlays for 1 ad" at bounding box center [418, 193] width 66 height 14
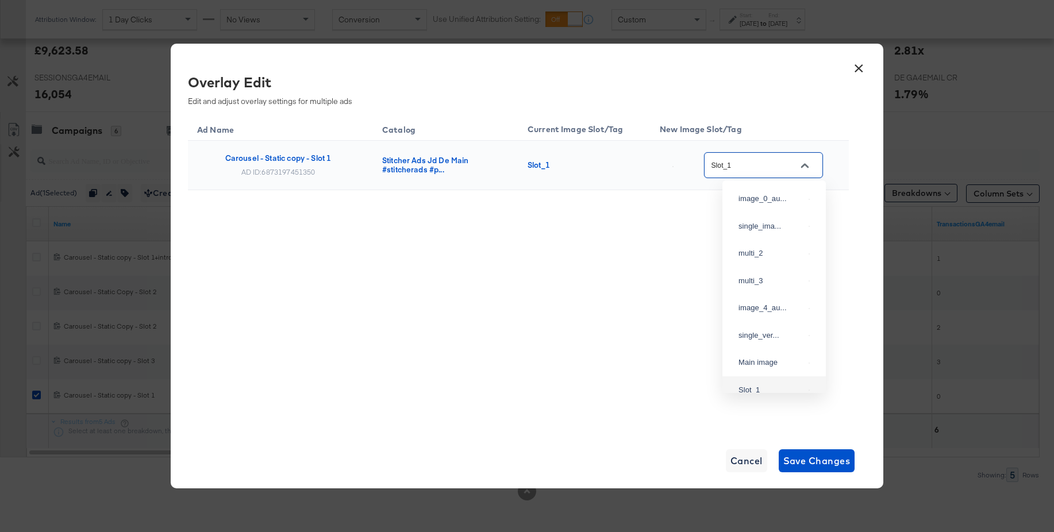
click at [756, 169] on input "Slot_1" at bounding box center [754, 165] width 91 height 13
click at [758, 205] on div "single_ima..." at bounding box center [770, 199] width 65 height 11
type input "single_image"
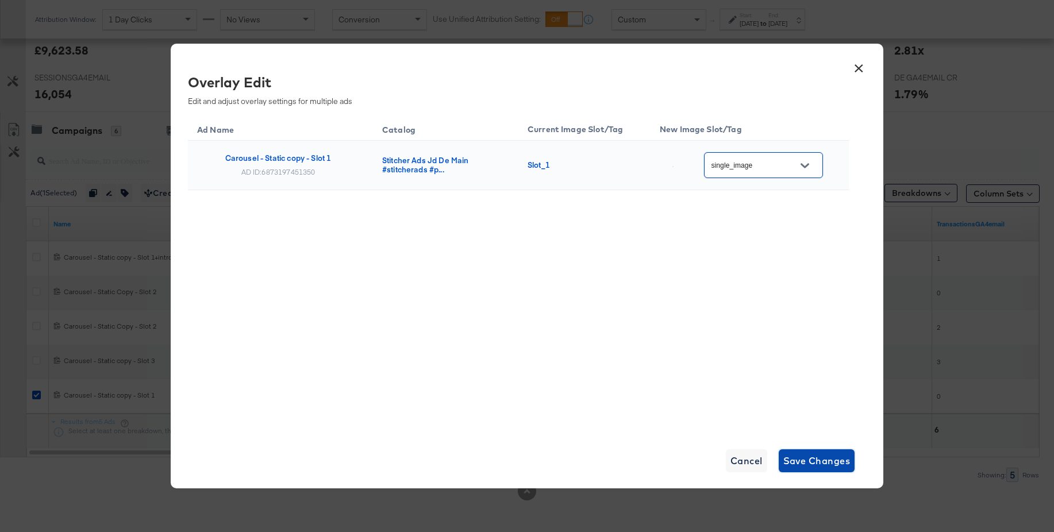
click at [811, 455] on span "Save Changes" at bounding box center [816, 461] width 67 height 16
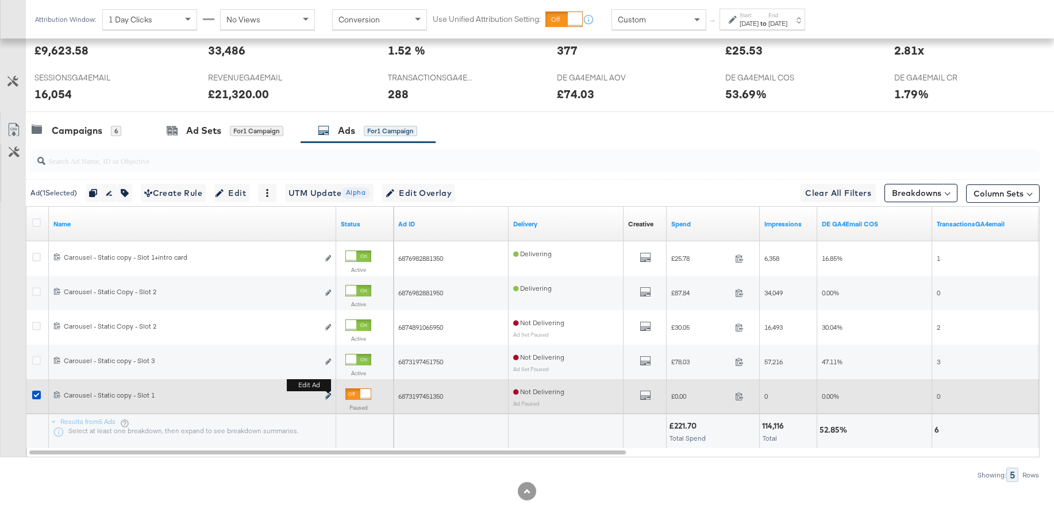
click at [329, 396] on icon "link" at bounding box center [328, 396] width 6 height 6
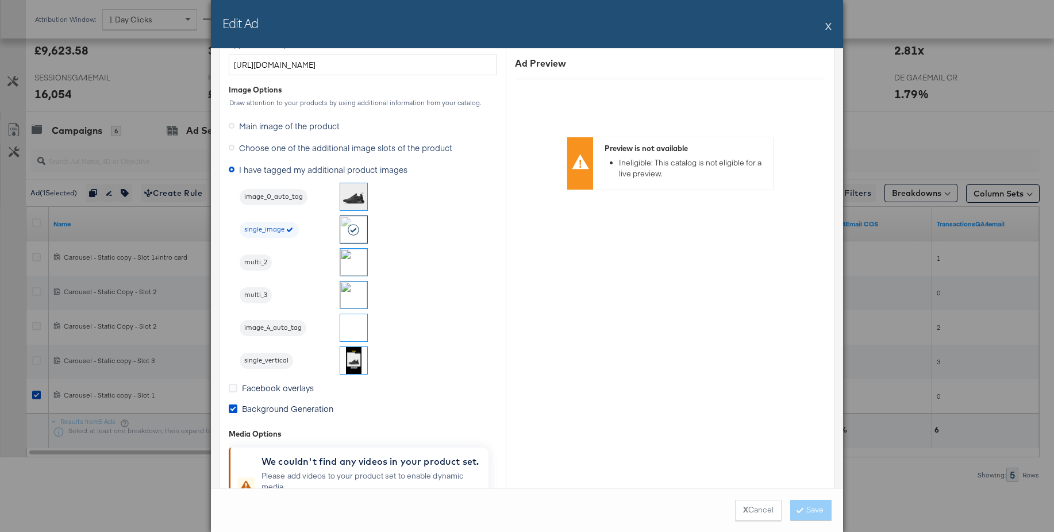
scroll to position [1026, 0]
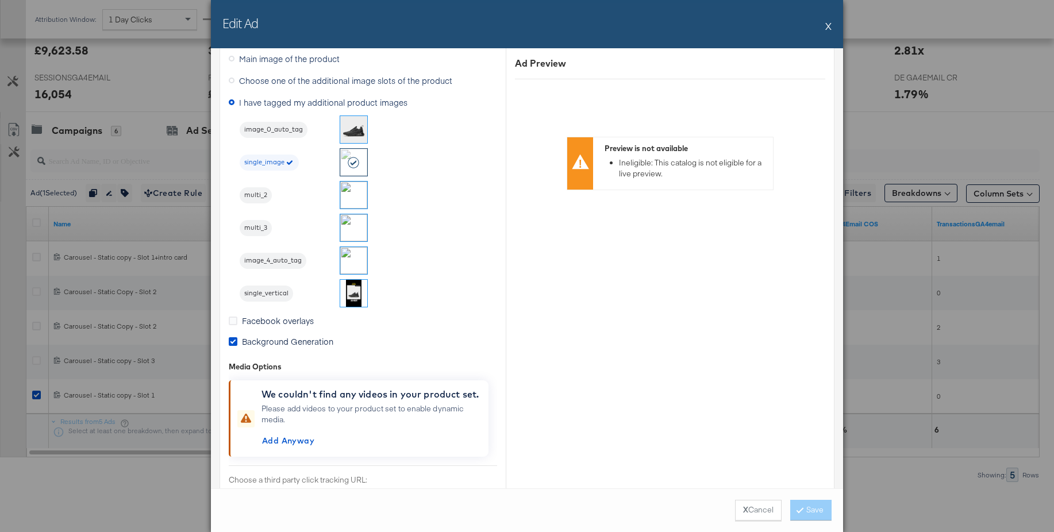
click at [830, 23] on button "X" at bounding box center [828, 25] width 6 height 23
